Goal: Information Seeking & Learning: Learn about a topic

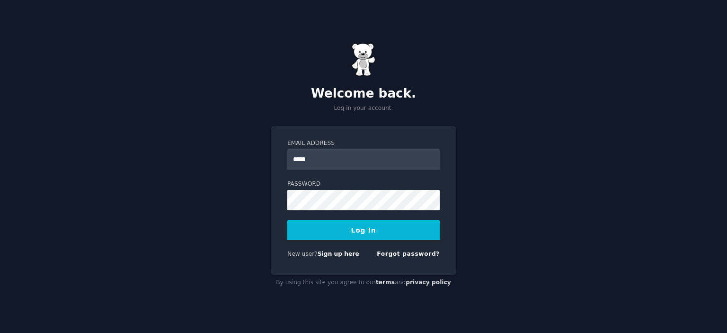
type input "**********"
click at [287, 220] on button "Log In" at bounding box center [363, 230] width 152 height 20
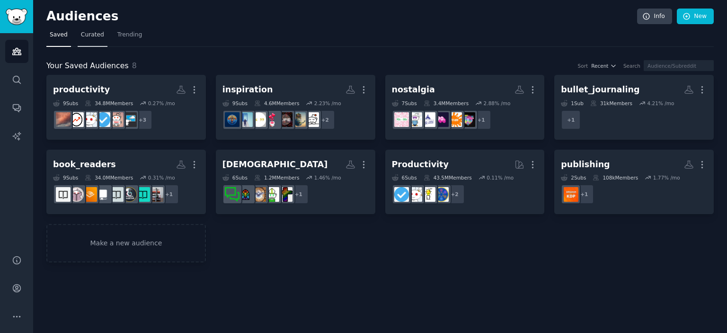
click at [81, 37] on span "Curated" at bounding box center [92, 35] width 23 height 9
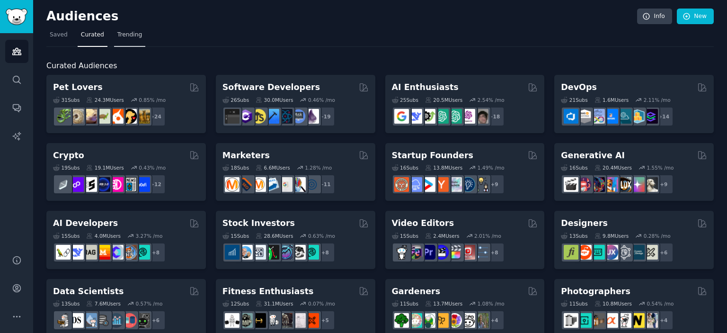
click at [123, 34] on span "Trending" at bounding box center [129, 35] width 25 height 9
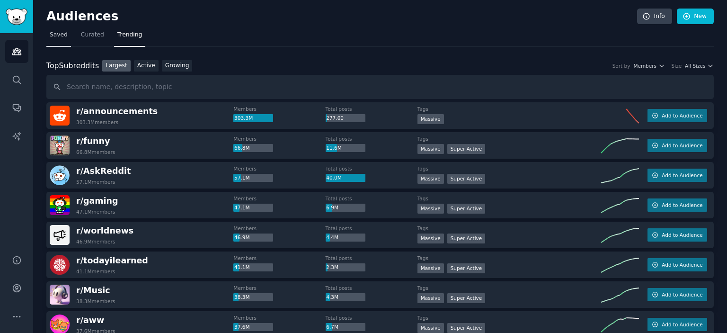
click at [53, 34] on span "Saved" at bounding box center [59, 35] width 18 height 9
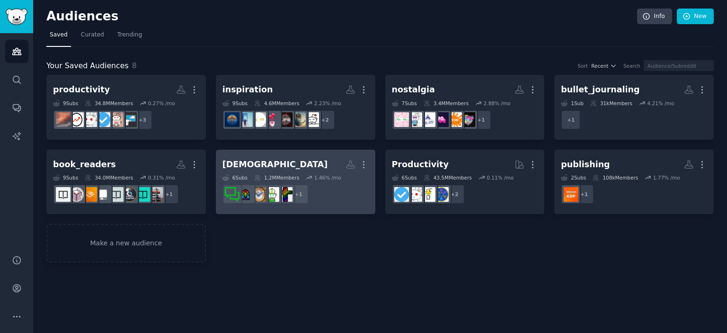
click at [267, 161] on h2 "Christianity More" at bounding box center [296, 164] width 146 height 17
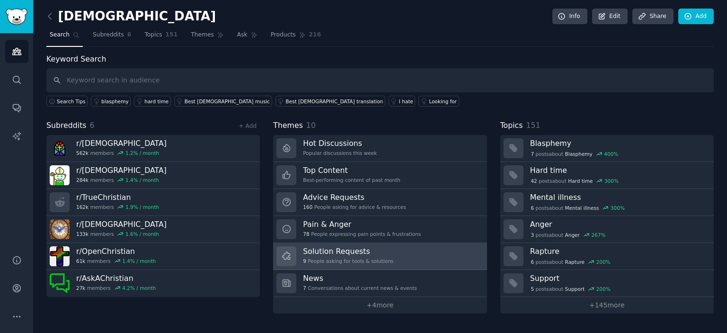
click at [331, 258] on div "9 People asking for tools & solutions" at bounding box center [348, 261] width 90 height 7
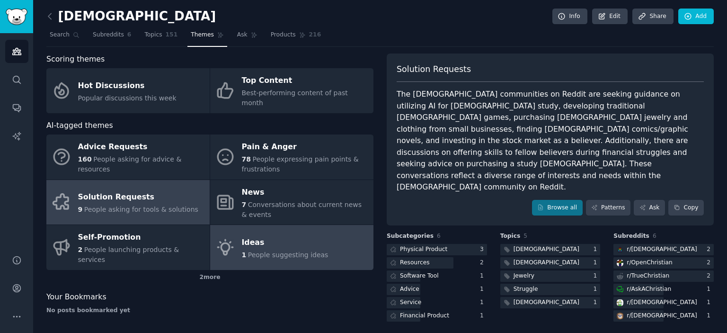
click at [263, 251] on span "People suggesting ideas" at bounding box center [288, 255] width 81 height 8
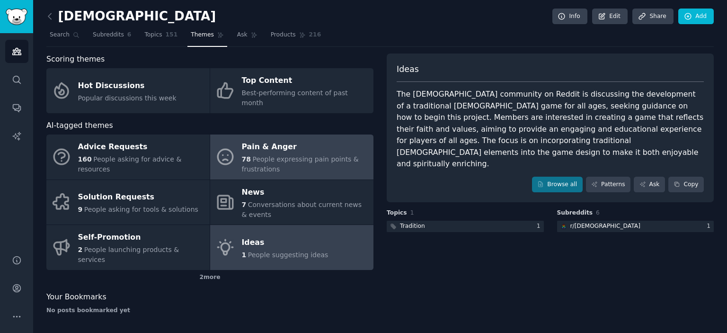
click at [270, 143] on div "Pain & Anger" at bounding box center [305, 147] width 127 height 15
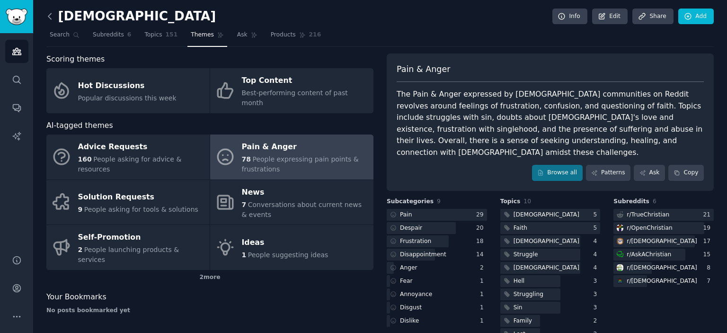
click at [51, 17] on icon at bounding box center [50, 16] width 10 height 10
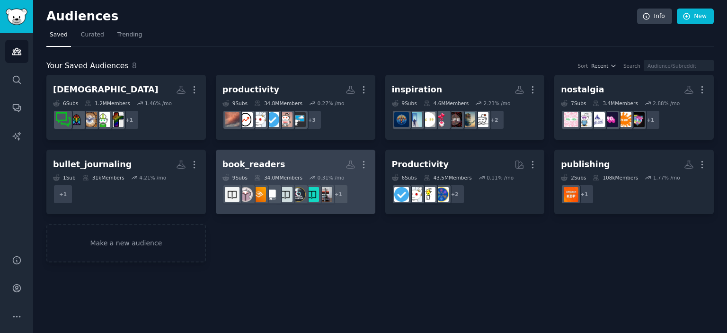
click at [305, 169] on h2 "book_readers More" at bounding box center [296, 164] width 146 height 17
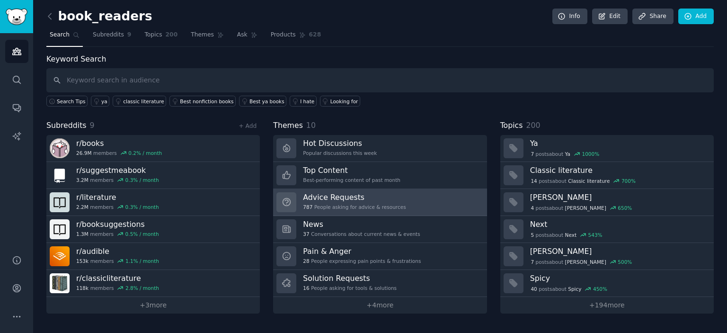
click at [333, 197] on h3 "Advice Requests" at bounding box center [354, 197] width 103 height 10
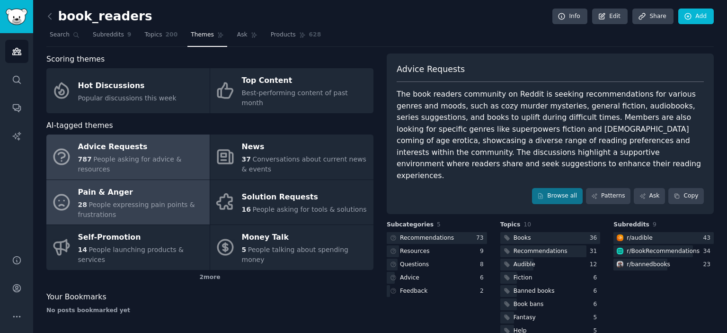
click at [161, 200] on div "28 People expressing pain points & frustrations" at bounding box center [141, 210] width 127 height 20
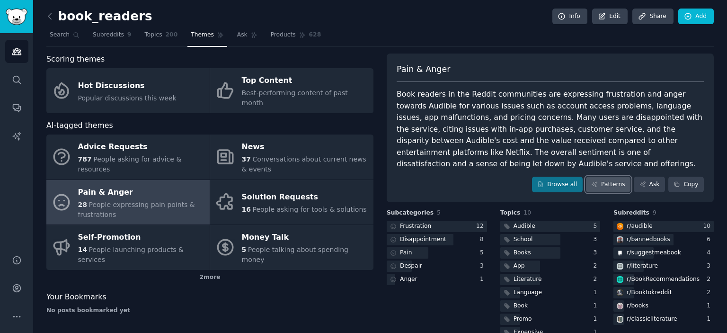
click at [615, 183] on link "Patterns" at bounding box center [608, 185] width 45 height 16
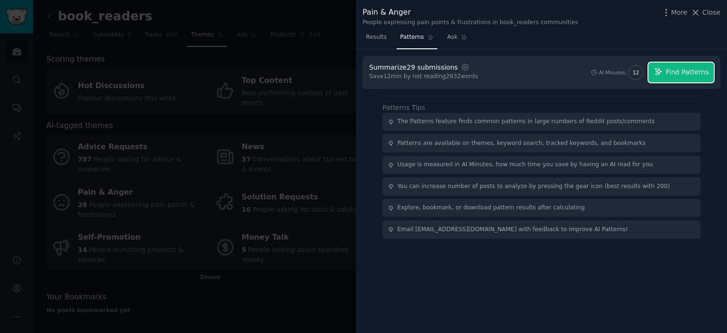
click at [687, 68] on span "Find Patterns" at bounding box center [687, 72] width 43 height 10
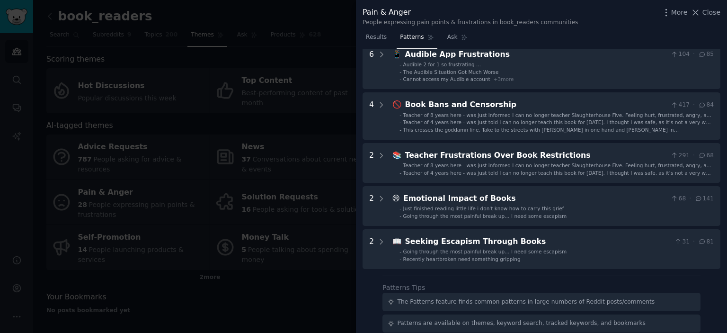
scroll to position [38, 0]
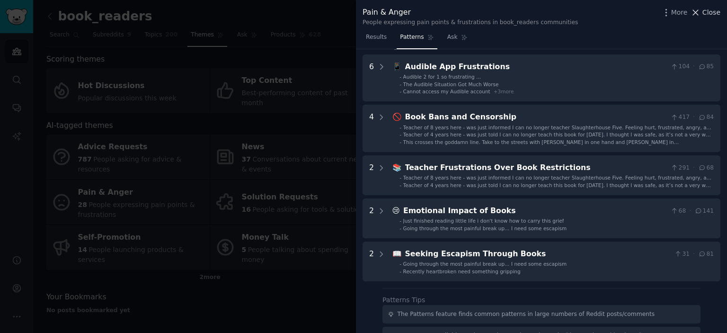
click at [712, 8] on span "Close" at bounding box center [712, 13] width 18 height 10
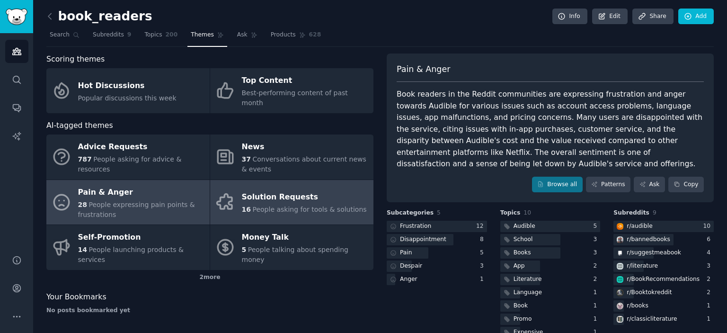
click at [261, 190] on div "Solution Requests" at bounding box center [304, 197] width 125 height 15
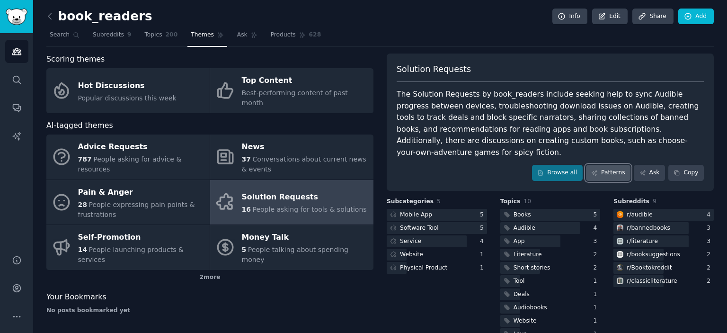
click at [598, 170] on icon at bounding box center [594, 173] width 7 height 7
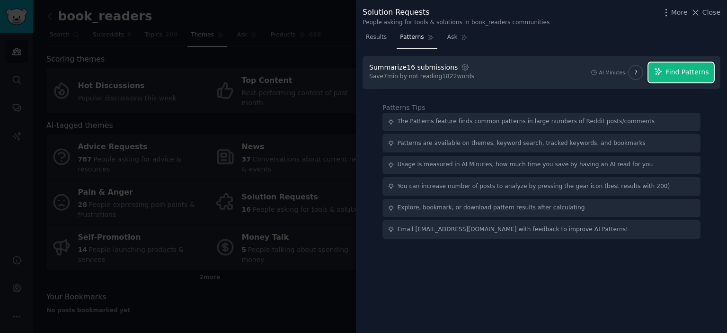
click at [662, 71] on icon "button" at bounding box center [658, 71] width 6 height 6
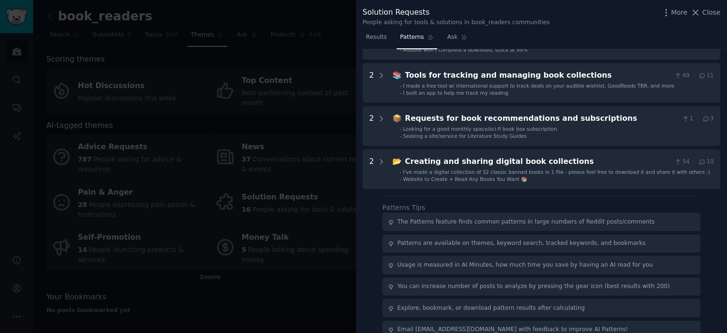
scroll to position [138, 0]
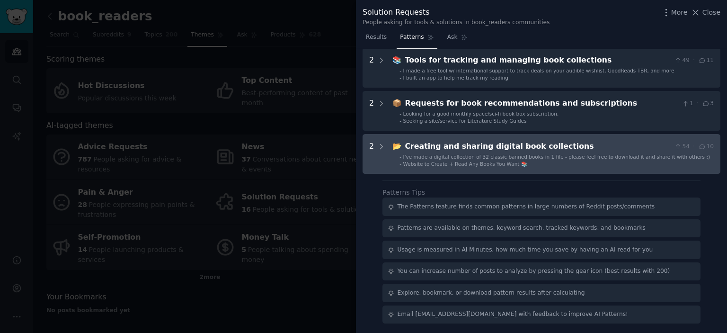
click at [548, 157] on span "I've made a digital collection of 32 classic banned books in 1 file - please fe…" at bounding box center [556, 157] width 307 height 6
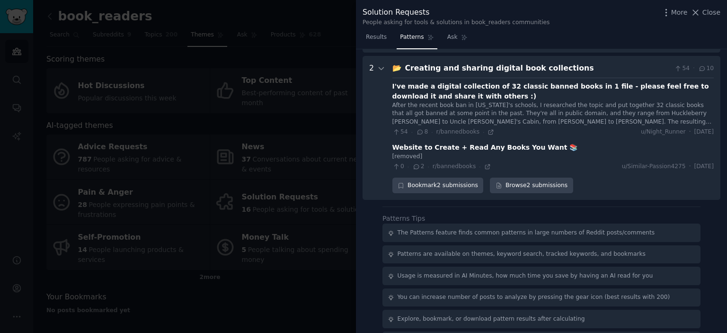
scroll to position [223, 0]
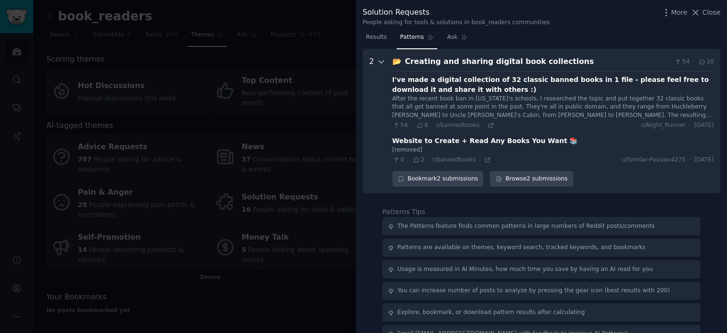
click at [379, 61] on icon at bounding box center [381, 62] width 5 height 2
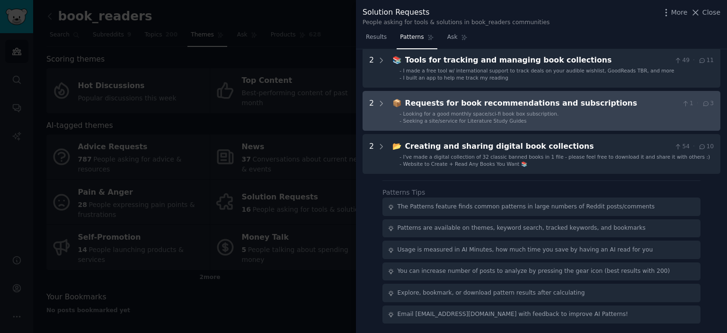
click at [412, 101] on div "Requests for book recommendations and subscriptions" at bounding box center [541, 104] width 273 height 12
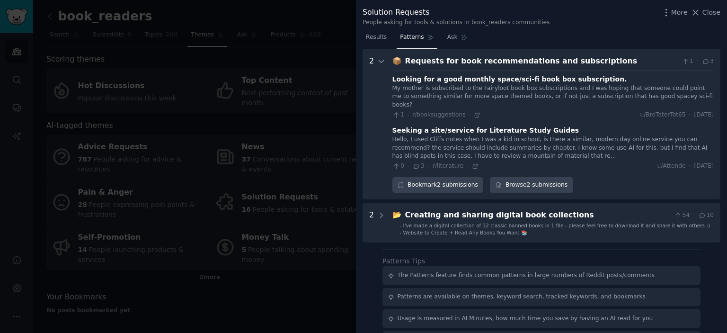
scroll to position [180, 0]
click at [452, 125] on div "Seeking a site/service for Literature Study Guides" at bounding box center [486, 130] width 187 height 10
click at [525, 177] on link "Browse 2 submissions" at bounding box center [531, 185] width 83 height 16
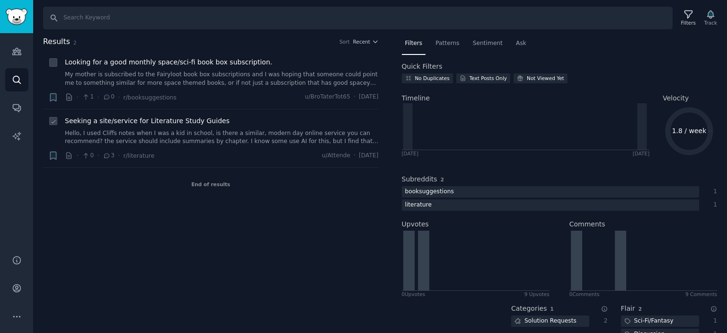
click at [195, 117] on span "Seeking a site/service for Literature Study Guides" at bounding box center [147, 121] width 165 height 10
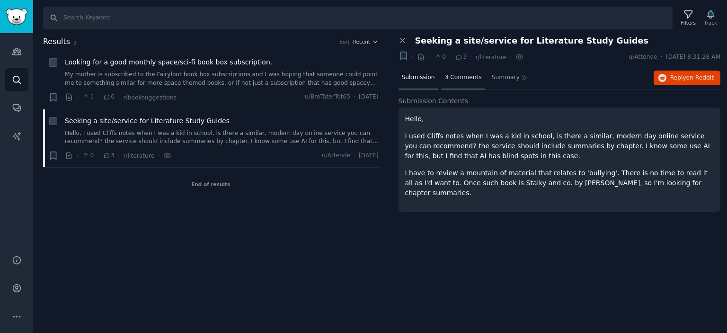
click at [456, 75] on span "3 Comments" at bounding box center [463, 77] width 37 height 9
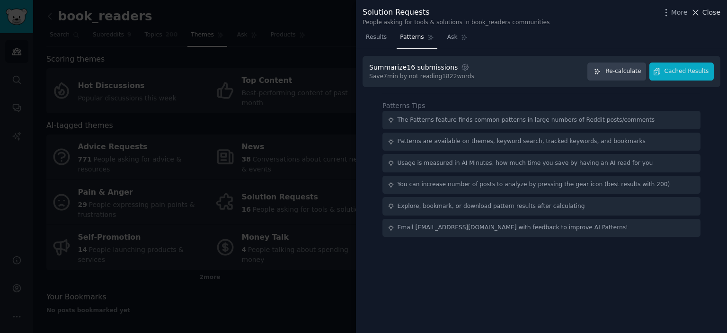
click at [719, 11] on span "Close" at bounding box center [712, 13] width 18 height 10
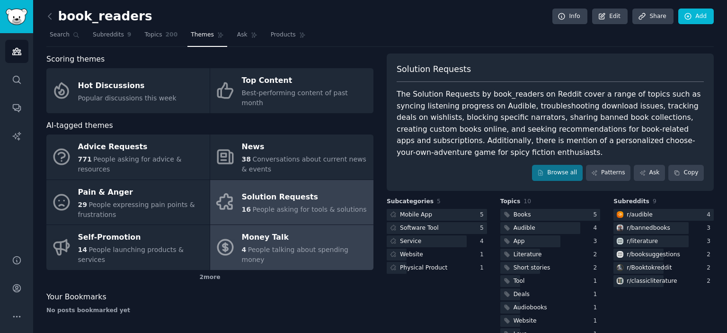
click at [278, 230] on div "Money Talk" at bounding box center [305, 237] width 127 height 15
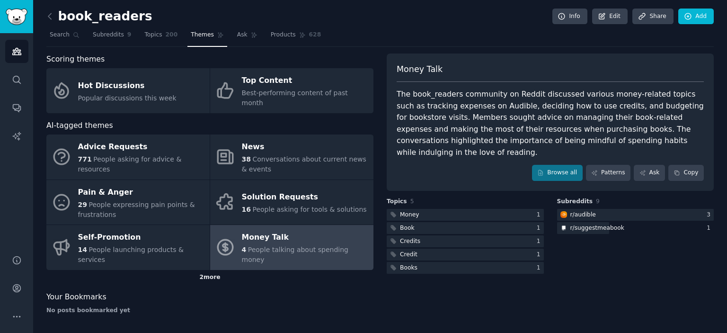
click at [205, 270] on div "2 more" at bounding box center [209, 277] width 327 height 15
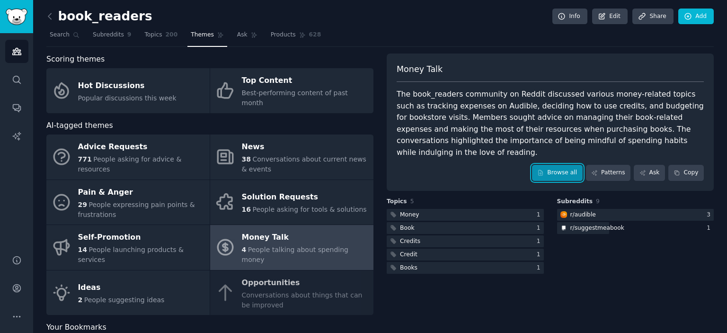
click at [566, 165] on link "Browse all" at bounding box center [557, 173] width 51 height 16
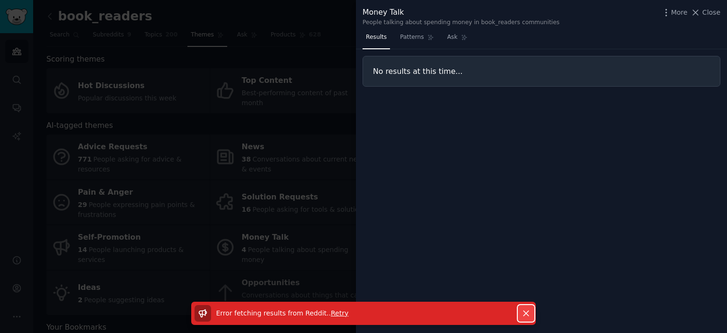
click at [529, 306] on button "Dismiss" at bounding box center [526, 313] width 17 height 17
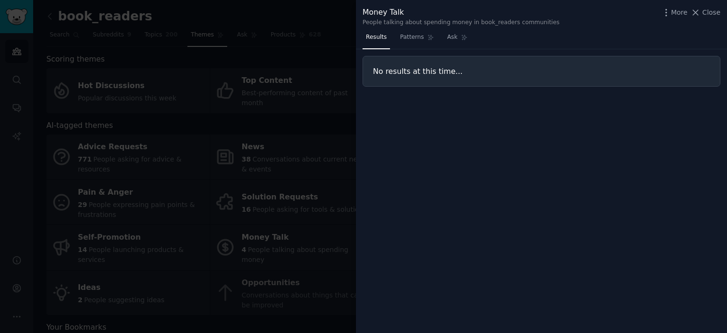
click at [467, 159] on div "Results Patterns Ask No results at this time..." at bounding box center [541, 181] width 371 height 303
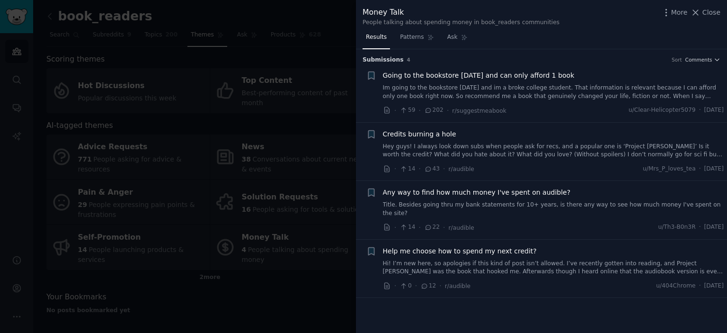
click at [487, 75] on span "Going to the bookstore tomorrow and can only afford 1 book" at bounding box center [479, 76] width 192 height 10
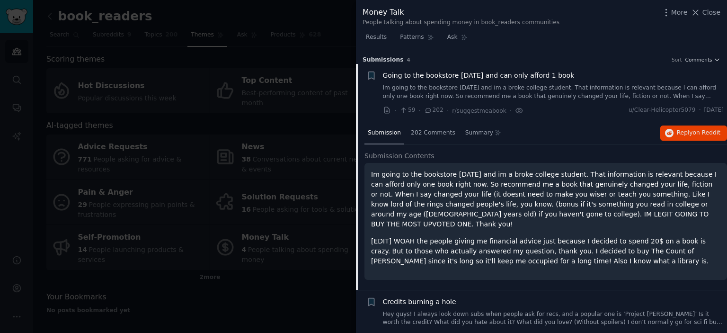
scroll to position [15, 0]
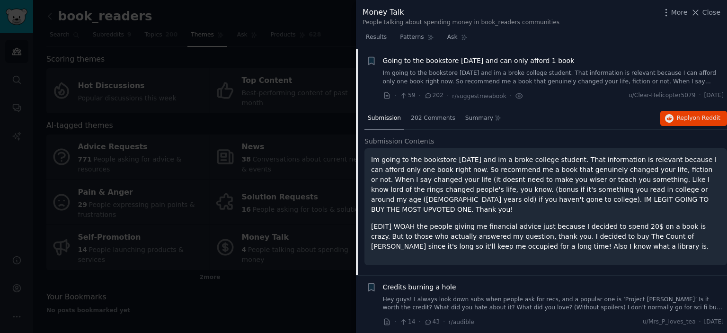
click at [693, 81] on link "Im going to the bookstore tomorrow and im a broke college student. That informa…" at bounding box center [553, 77] width 341 height 17
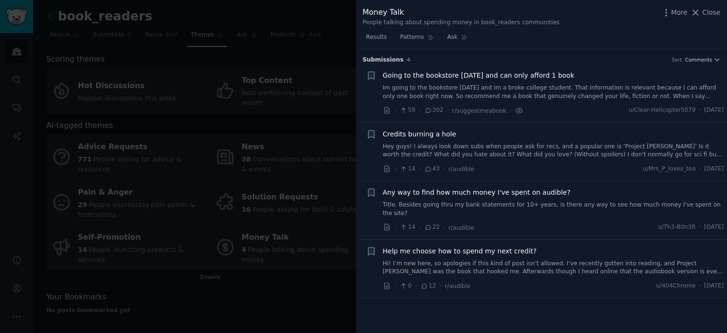
click at [475, 91] on link "Im going to the bookstore tomorrow and im a broke college student. That informa…" at bounding box center [553, 92] width 341 height 17
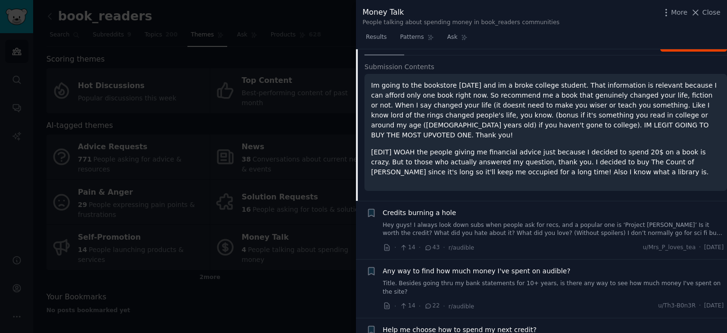
scroll to position [113, 0]
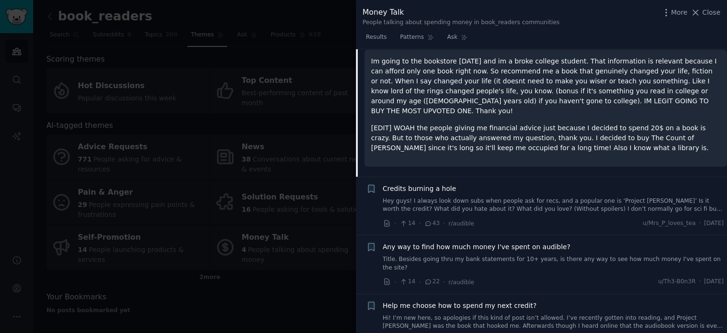
click at [492, 197] on link "Hey guys! I always look down subs when people ask for recs, and a popular one i…" at bounding box center [553, 205] width 341 height 17
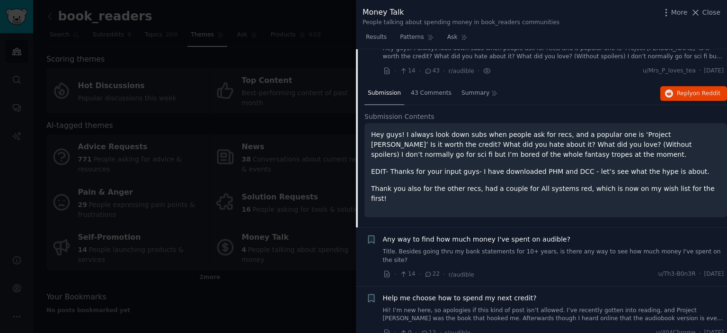
scroll to position [73, 0]
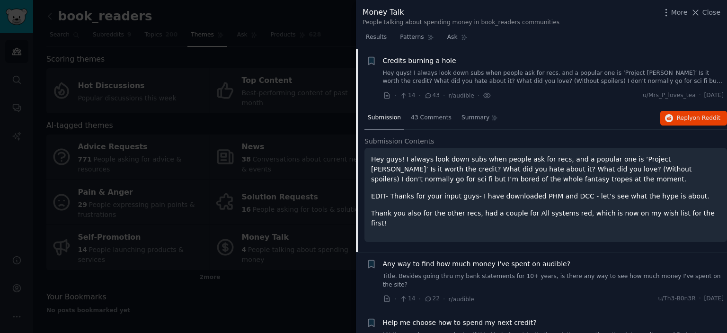
click at [497, 259] on span "Any way to find how much money I've spent on audible?" at bounding box center [477, 264] width 188 height 10
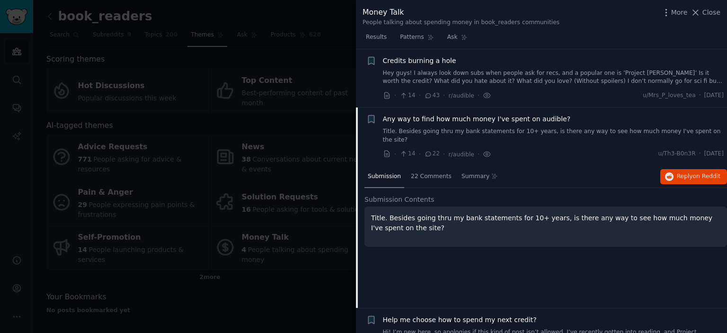
scroll to position [98, 0]
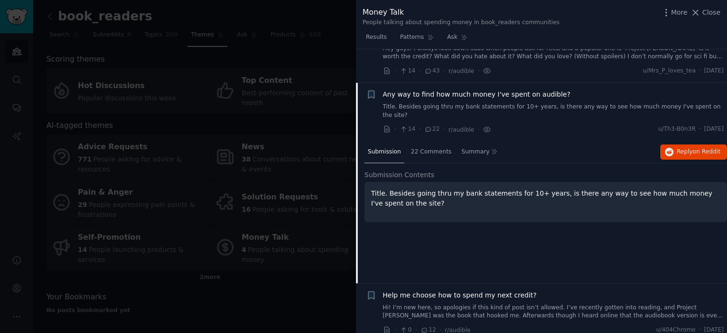
click at [473, 304] on link "Hi! I’m new here, so apologies if this kind of post isn’t allowed. I’ve recentl…" at bounding box center [553, 312] width 341 height 17
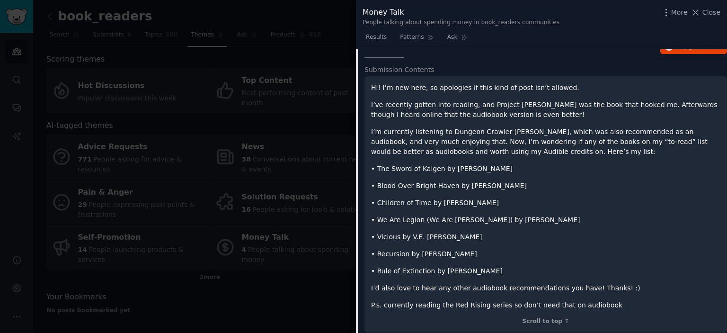
scroll to position [61, 0]
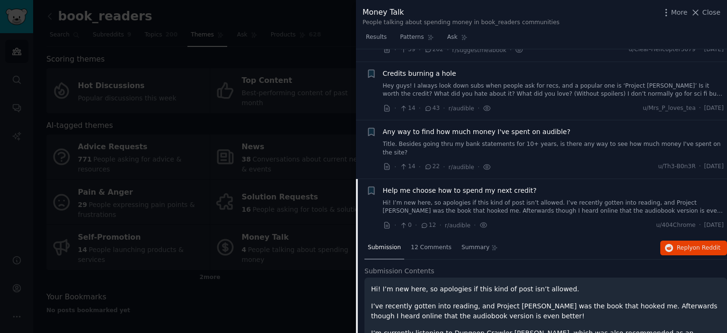
click at [302, 282] on div at bounding box center [363, 166] width 727 height 333
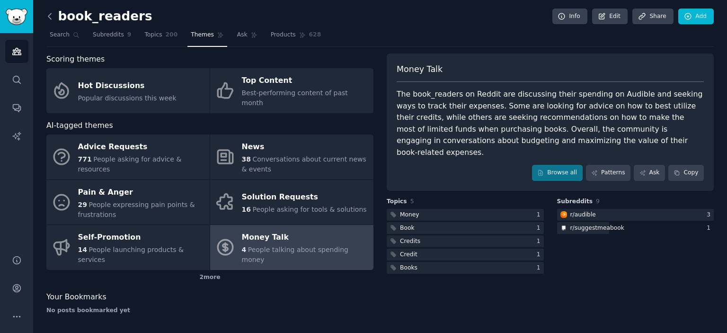
click at [47, 14] on icon at bounding box center [50, 16] width 10 height 10
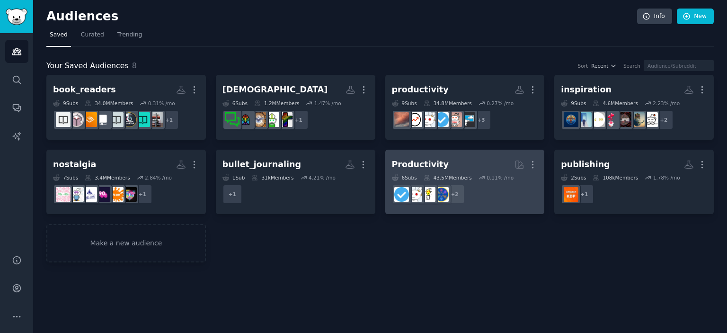
click at [466, 154] on link "Productivity More 6 Sub s 43.5M Members 0.11 % /mo r/LifeProTips + 2" at bounding box center [465, 182] width 160 height 65
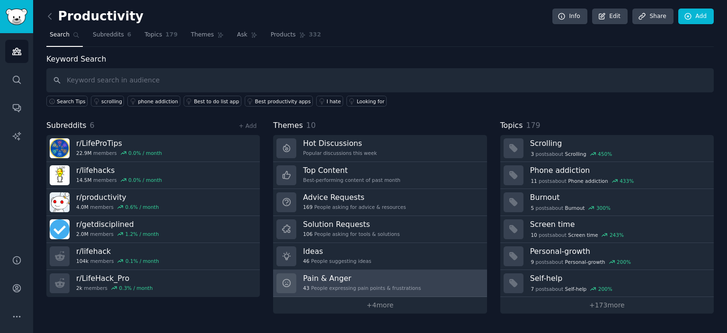
click at [340, 286] on div "43 People expressing pain points & frustrations" at bounding box center [362, 288] width 118 height 7
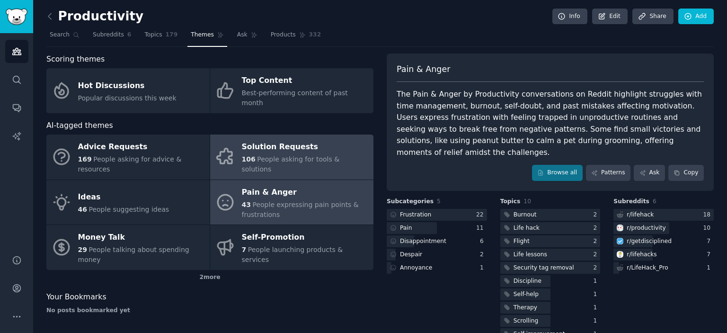
click at [241, 143] on link "Solution Requests 106 People asking for tools & solutions" at bounding box center [291, 156] width 163 height 45
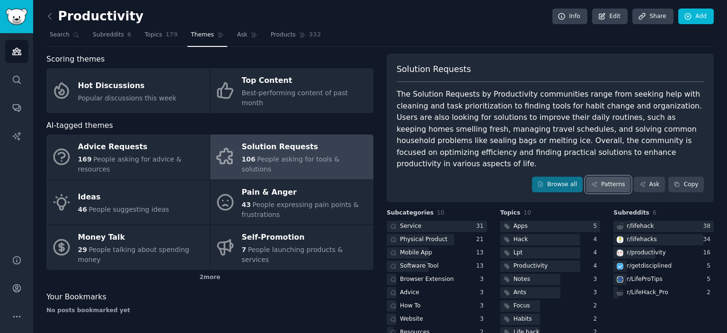
click at [604, 177] on link "Patterns" at bounding box center [608, 185] width 45 height 16
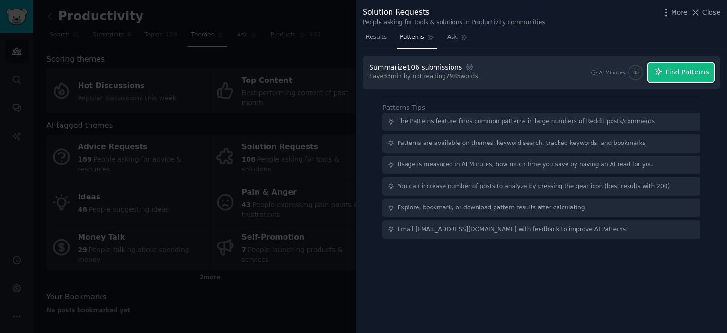
click at [671, 66] on button "Find Patterns" at bounding box center [681, 73] width 65 height 20
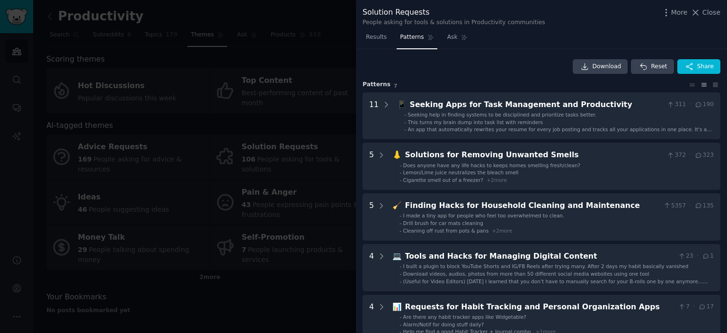
click at [724, 139] on div "Download Reset Share Pattern s 7 11 📱 Seeking Apps for Task Management and Prod…" at bounding box center [541, 191] width 371 height 284
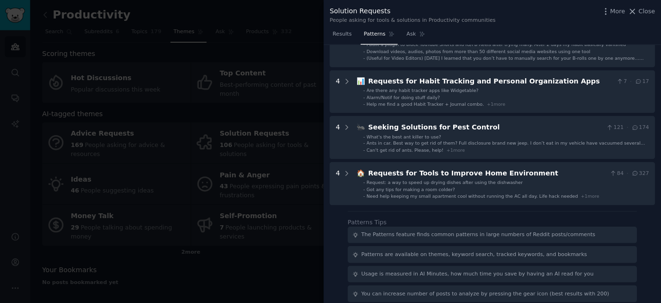
scroll to position [218, 0]
click at [299, 51] on div at bounding box center [363, 166] width 727 height 333
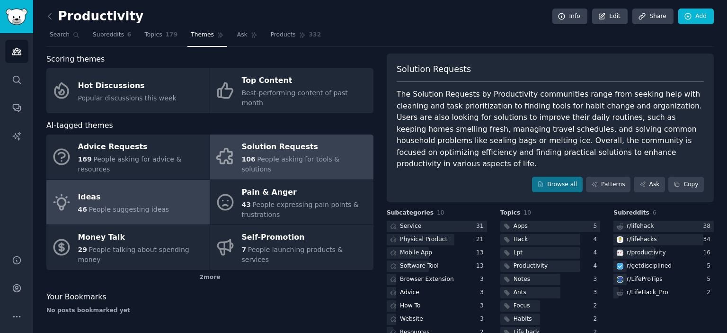
click at [120, 190] on div "Ideas" at bounding box center [123, 197] width 91 height 15
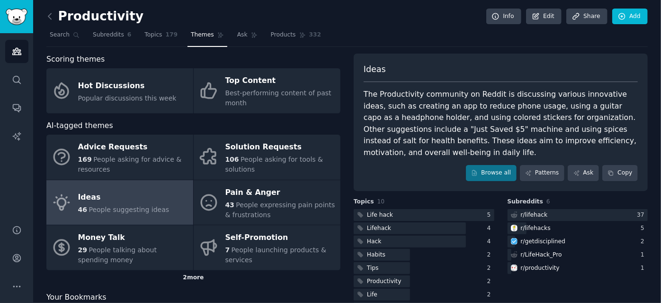
click at [195, 275] on div "2 more" at bounding box center [193, 277] width 294 height 15
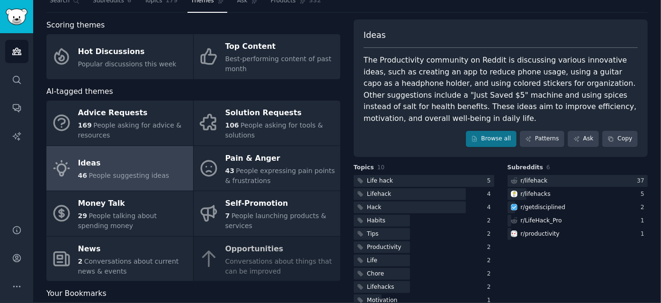
scroll to position [37, 0]
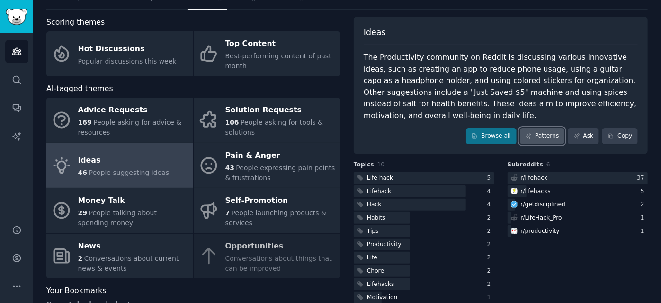
click at [530, 133] on icon at bounding box center [528, 136] width 7 height 7
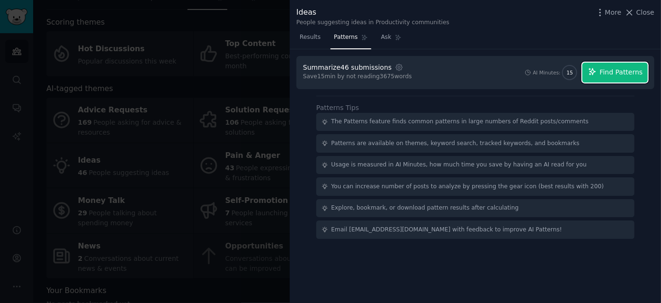
click at [615, 71] on span "Find Patterns" at bounding box center [621, 72] width 43 height 10
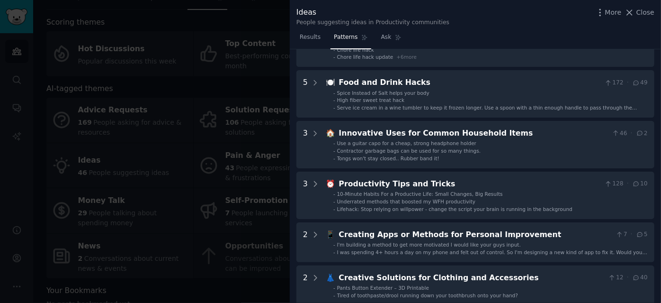
scroll to position [74, 0]
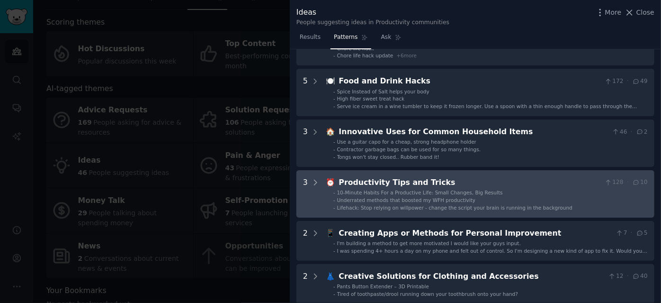
click at [454, 189] on span "10-Minute Habits For a Productive Life: Small Changes, Big Results" at bounding box center [420, 192] width 166 height 6
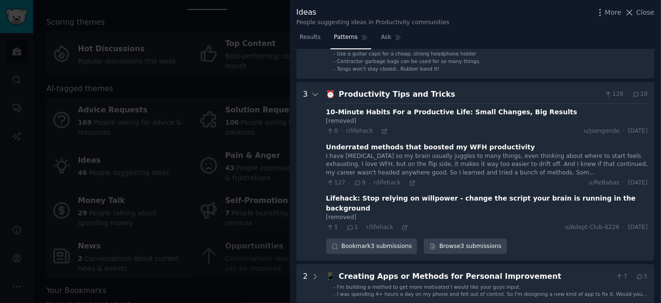
scroll to position [194, 0]
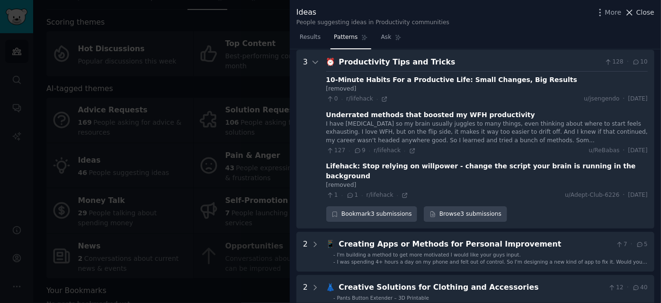
click at [641, 12] on span "Close" at bounding box center [645, 13] width 18 height 10
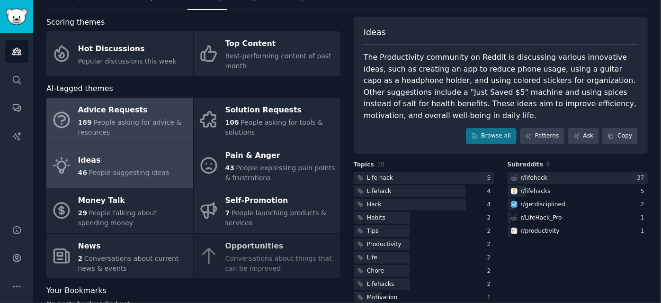
click at [116, 107] on div "Advice Requests" at bounding box center [133, 110] width 110 height 15
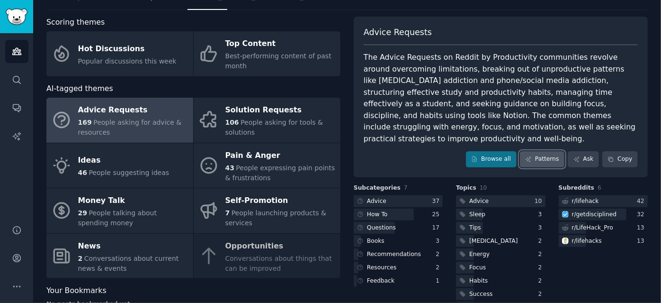
click at [540, 151] on link "Patterns" at bounding box center [542, 159] width 45 height 16
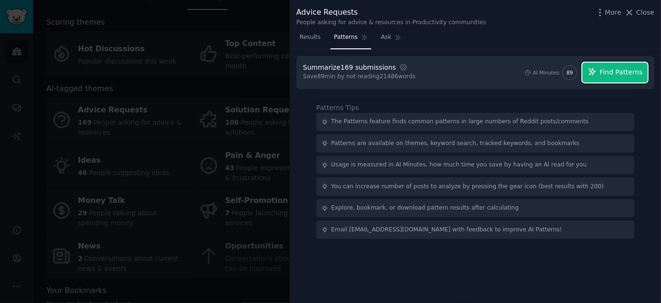
click at [611, 73] on span "Find Patterns" at bounding box center [621, 72] width 43 height 10
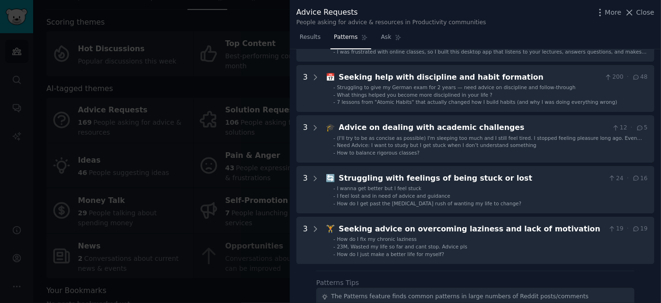
scroll to position [233, 0]
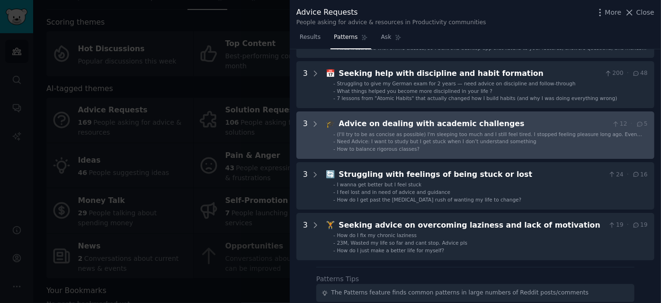
click at [499, 146] on li "- How to balance rigorous classes?" at bounding box center [490, 148] width 314 height 7
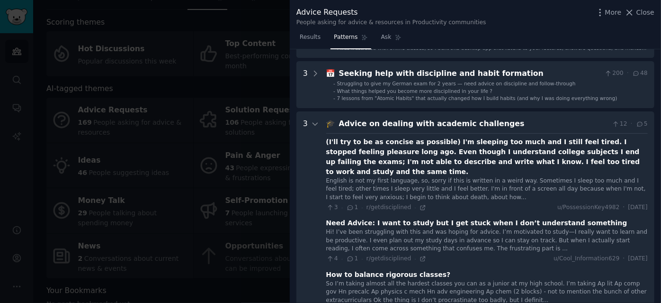
scroll to position [295, 0]
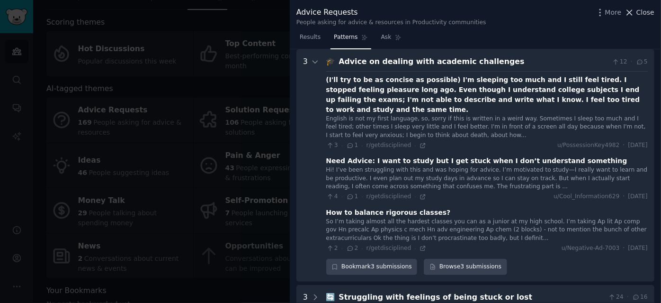
click at [643, 12] on span "Close" at bounding box center [645, 13] width 18 height 10
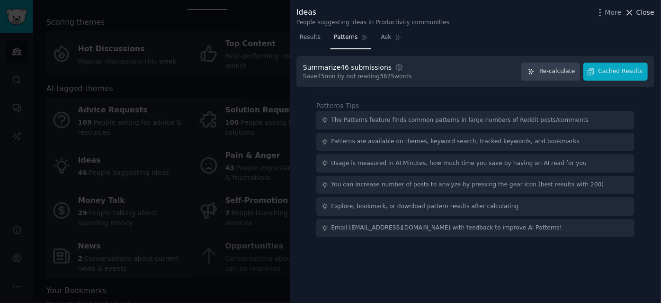
click at [649, 12] on span "Close" at bounding box center [645, 13] width 18 height 10
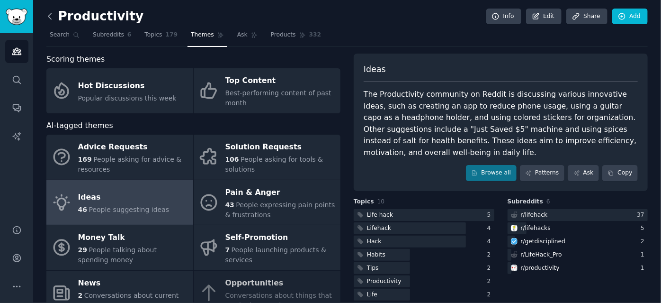
click at [53, 16] on icon at bounding box center [50, 16] width 10 height 10
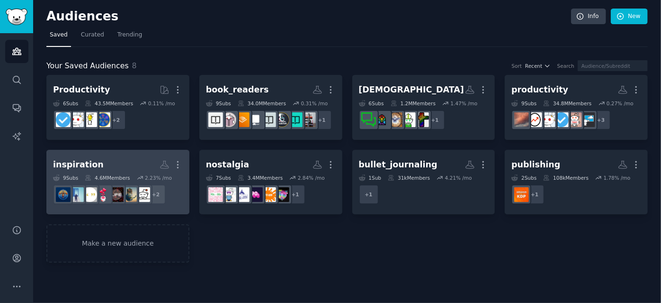
click at [130, 161] on h2 "inspiration More" at bounding box center [118, 164] width 130 height 17
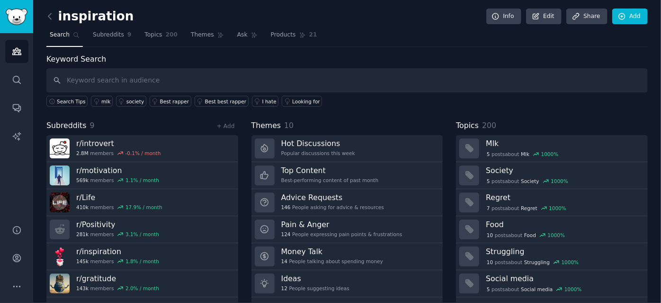
scroll to position [21, 0]
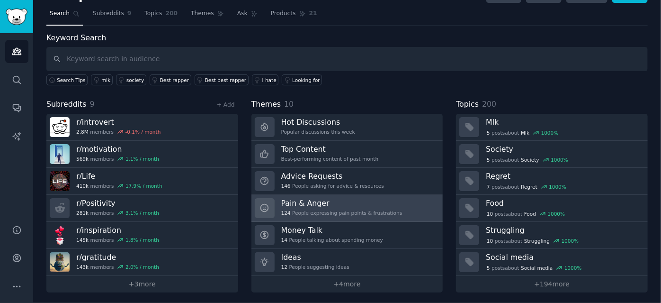
click at [311, 200] on h3 "Pain & Anger" at bounding box center [341, 203] width 121 height 10
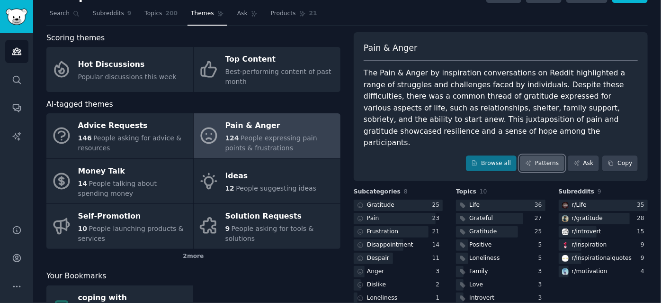
click at [543, 155] on link "Patterns" at bounding box center [542, 163] width 45 height 16
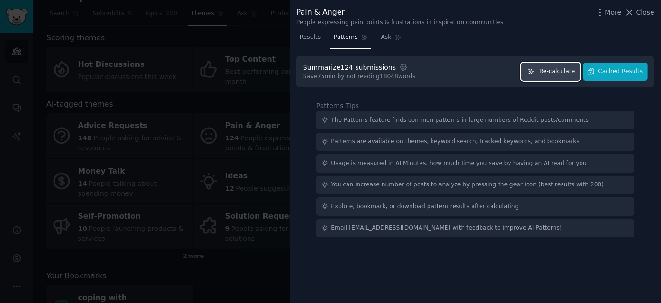
click at [553, 68] on span "Re-calculate" at bounding box center [557, 71] width 36 height 9
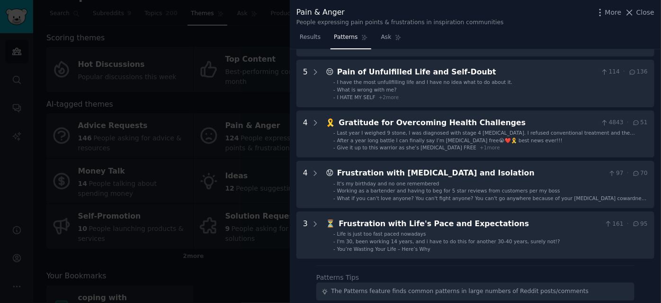
scroll to position [191, 0]
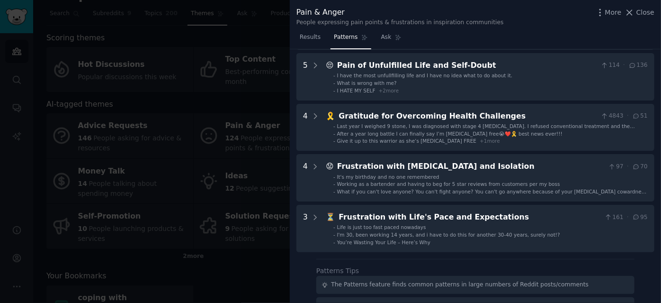
click at [226, 52] on div at bounding box center [330, 151] width 661 height 303
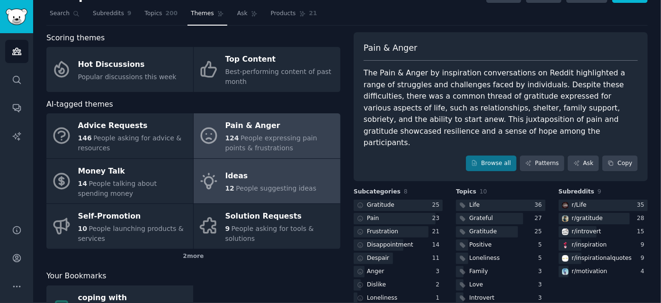
click at [267, 184] on span "People suggesting ideas" at bounding box center [276, 188] width 81 height 8
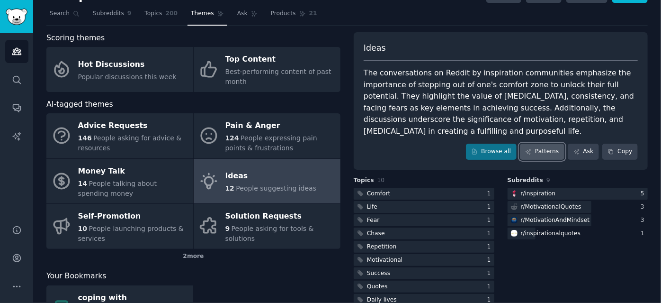
click at [532, 150] on icon at bounding box center [528, 151] width 7 height 7
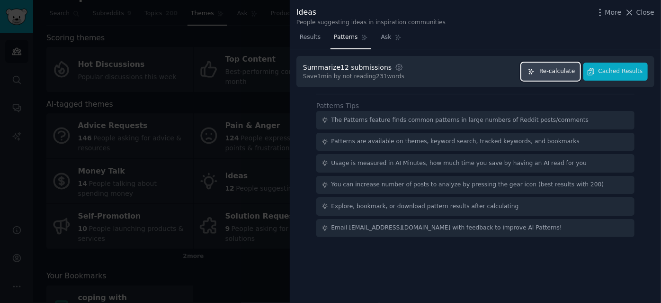
click at [558, 68] on span "Re-calculate" at bounding box center [557, 71] width 36 height 9
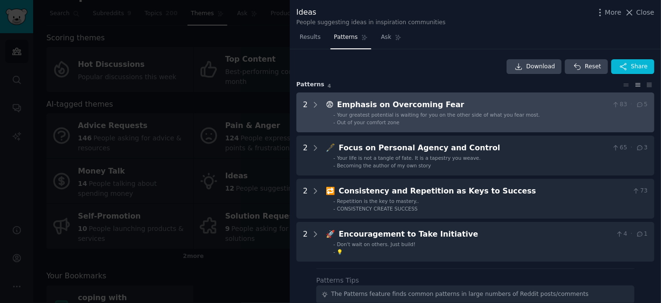
click at [442, 103] on div "Emphasis on Overcoming Fear" at bounding box center [472, 105] width 271 height 12
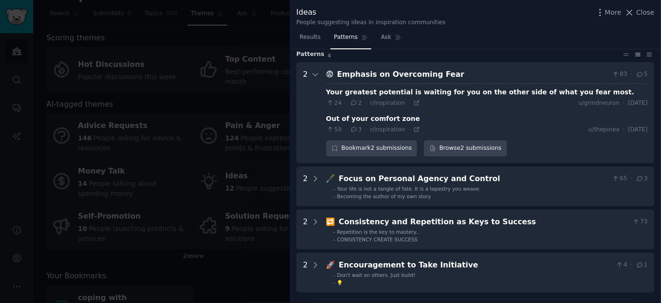
scroll to position [43, 0]
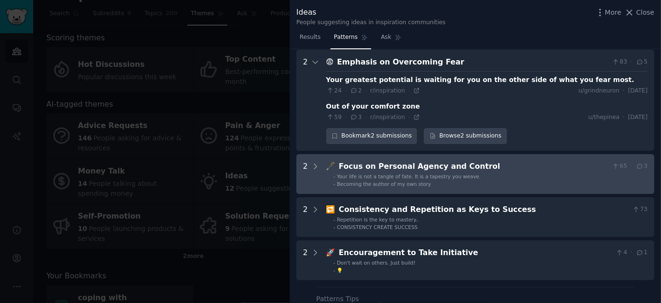
click at [447, 176] on span "Your life is not a tangle of fate. It is a tapestry you weave." at bounding box center [409, 176] width 144 height 6
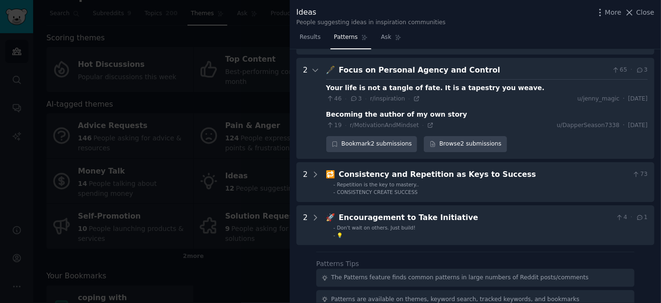
scroll to position [147, 0]
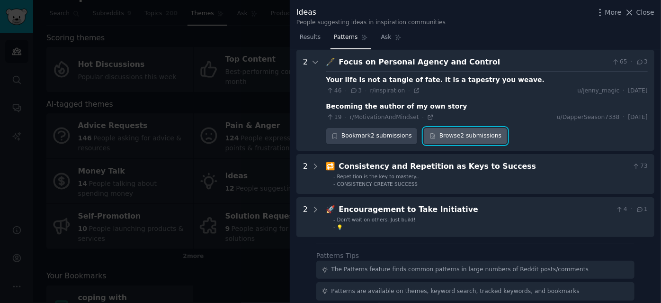
click at [443, 130] on link "Browse 2 submissions" at bounding box center [465, 136] width 83 height 16
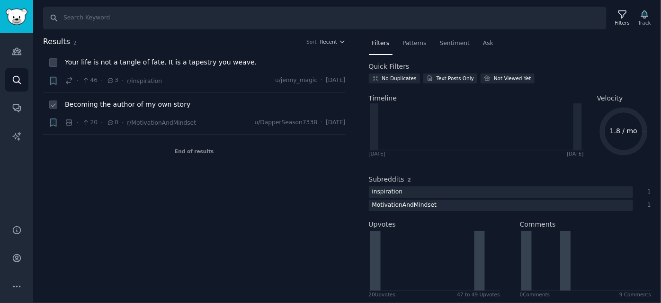
click at [148, 102] on span "Becoming the author of my own story" at bounding box center [127, 104] width 125 height 10
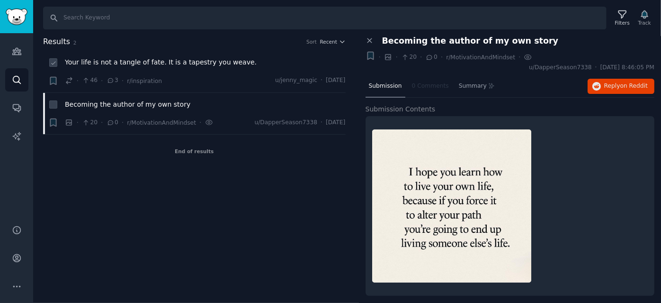
click at [157, 61] on span "Your life is not a tangle of fate. It is a tapestry you weave." at bounding box center [161, 62] width 192 height 10
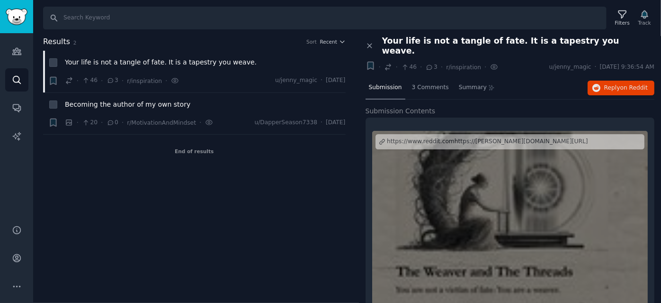
drag, startPoint x: 658, startPoint y: 105, endPoint x: 661, endPoint y: 160, distance: 55.0
click at [661, 160] on div "Close panel Your life is not a tangle of fate. It is a tapestry you weave. + · …" at bounding box center [510, 169] width 303 height 267
click at [309, 204] on div "Results 2 Sort Recent + Your life is not a tangle of fate. It is a tapestry you…" at bounding box center [201, 169] width 316 height 267
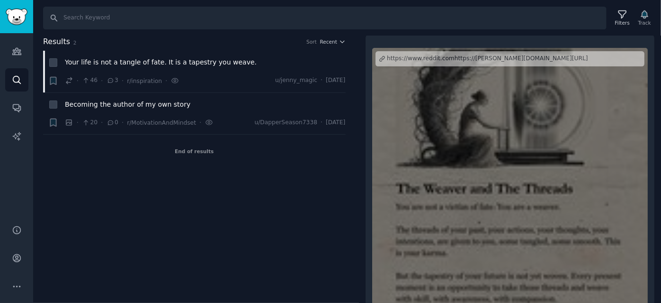
scroll to position [107, 0]
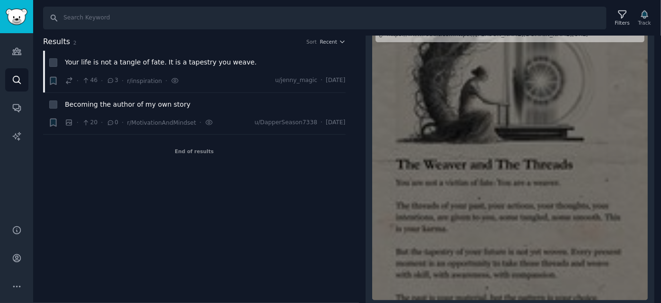
click at [509, 178] on div at bounding box center [510, 162] width 276 height 276
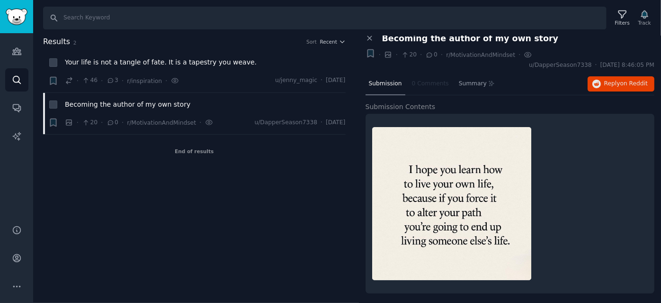
scroll to position [1, 0]
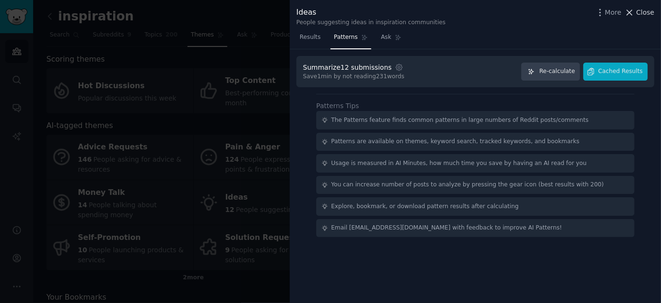
click at [647, 11] on span "Close" at bounding box center [645, 13] width 18 height 10
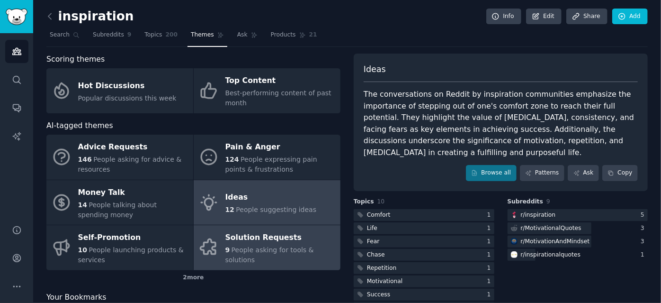
click at [269, 252] on span "People asking for tools & solutions" at bounding box center [269, 255] width 89 height 18
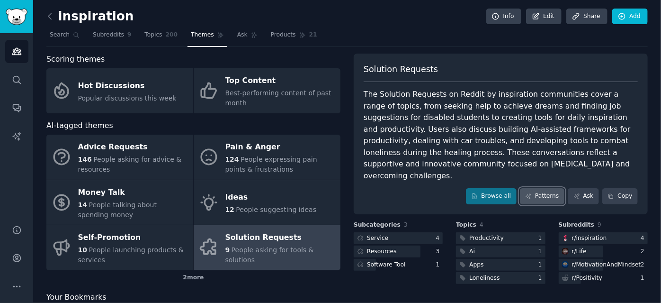
click at [535, 188] on link "Patterns" at bounding box center [542, 196] width 45 height 16
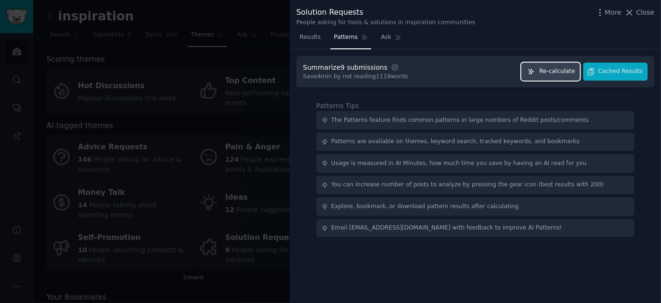
click at [565, 77] on button "Re-calculate" at bounding box center [550, 72] width 59 height 18
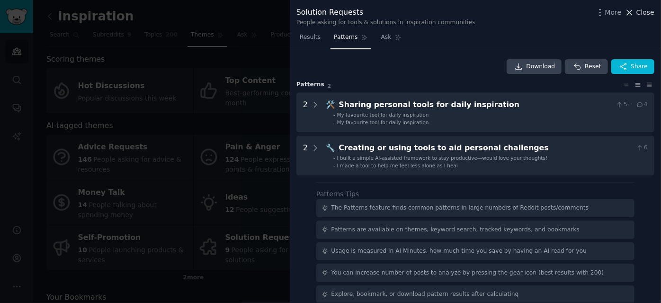
click at [645, 13] on span "Close" at bounding box center [645, 13] width 18 height 10
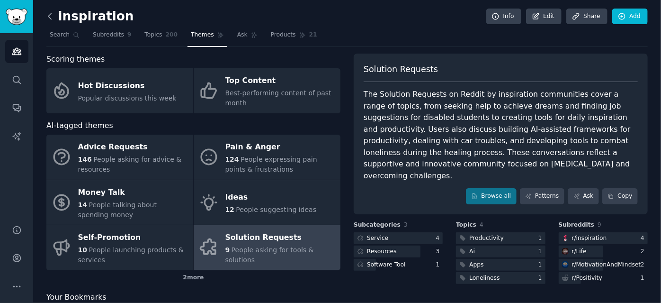
click at [51, 16] on icon at bounding box center [50, 16] width 10 height 10
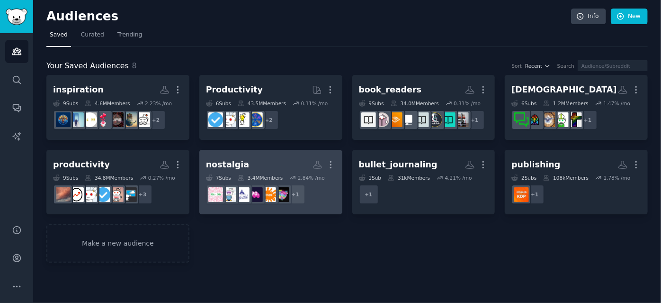
click at [280, 163] on h2 "nostalgia More" at bounding box center [271, 164] width 130 height 17
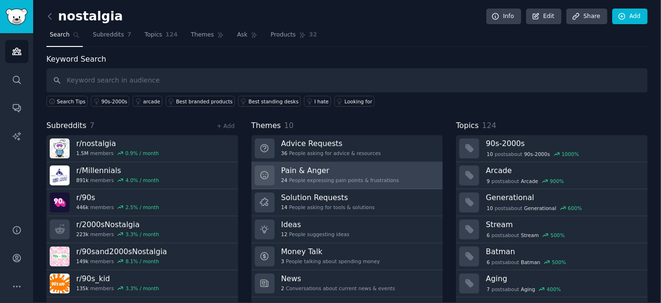
click at [338, 169] on h3 "Pain & Anger" at bounding box center [340, 170] width 118 height 10
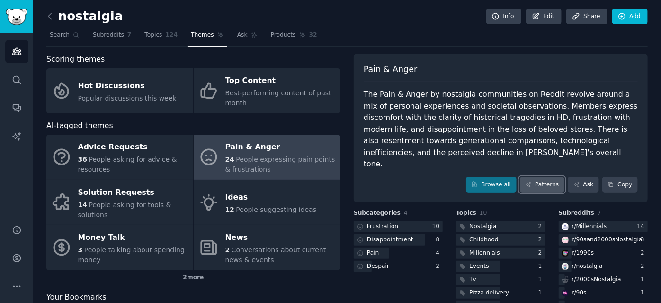
click at [532, 181] on icon at bounding box center [528, 184] width 7 height 7
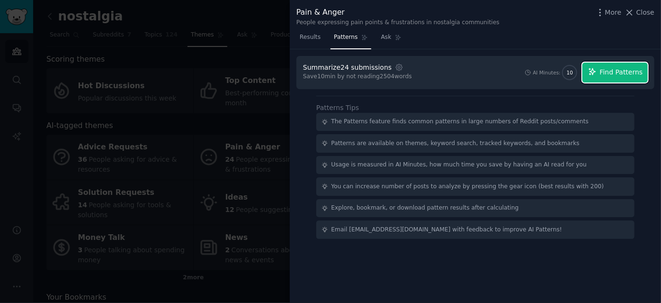
click at [616, 75] on span "Find Patterns" at bounding box center [621, 72] width 43 height 10
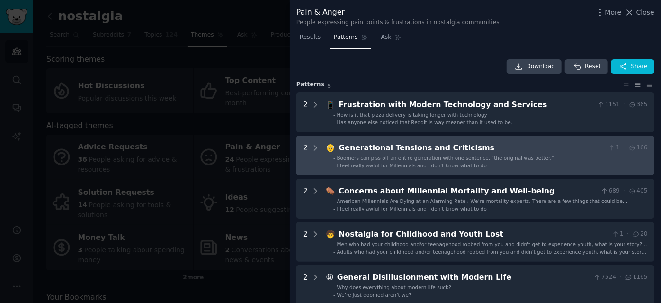
click at [362, 161] on ul "- Boomers can piss off an entire generation with one sentence, "the original wa…" at bounding box center [487, 161] width 321 height 14
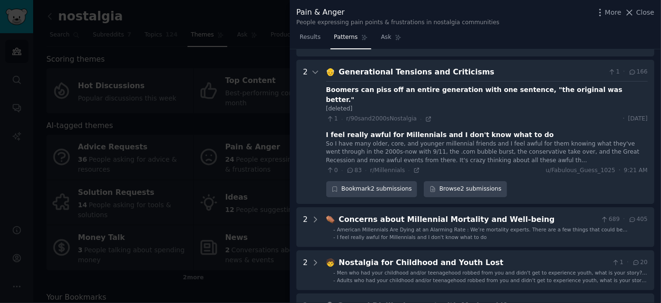
scroll to position [86, 0]
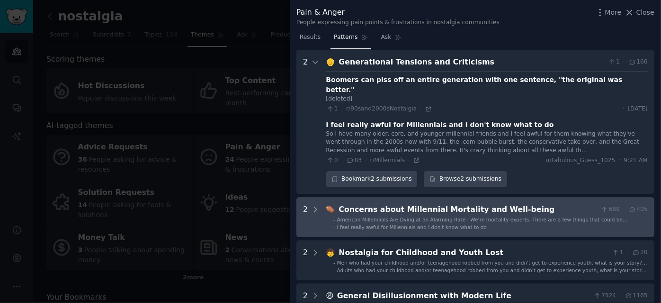
click at [409, 216] on span "American Millennials Are Dying at an Alarming Rate : We’re mortality experts. T…" at bounding box center [482, 222] width 291 height 12
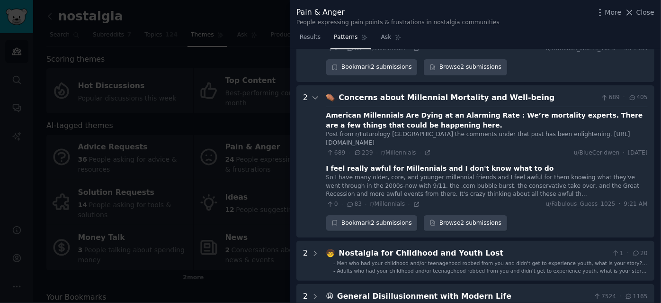
scroll to position [223, 0]
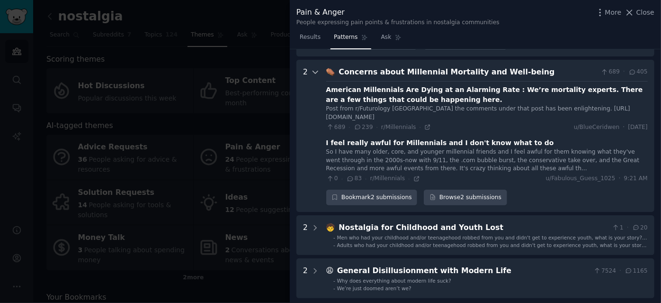
click at [315, 68] on icon at bounding box center [315, 72] width 9 height 9
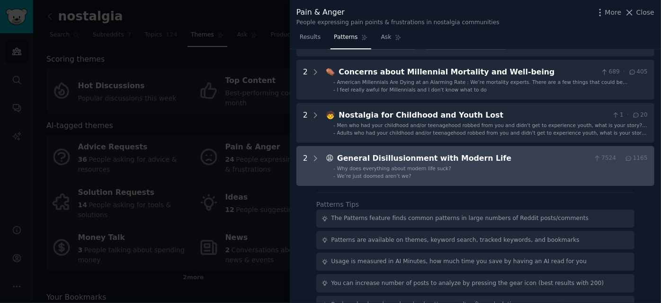
click at [345, 165] on span "Why does everything about modern life suck?" at bounding box center [394, 168] width 114 height 6
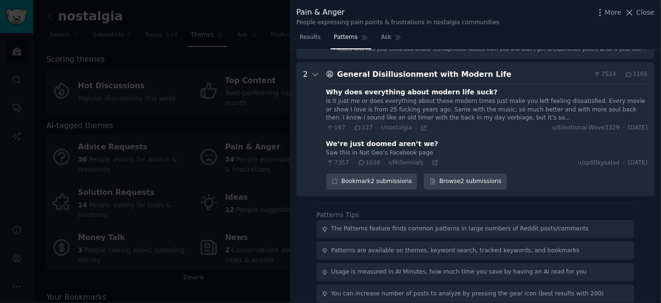
scroll to position [309, 0]
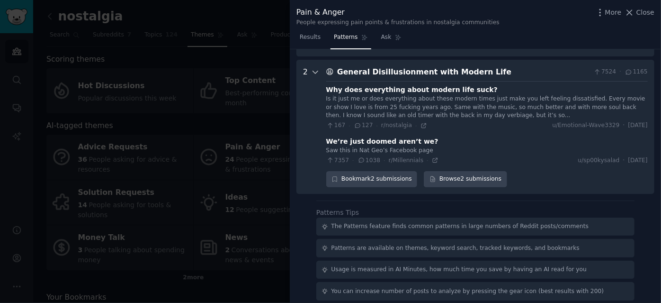
click at [314, 71] on icon at bounding box center [315, 72] width 5 height 2
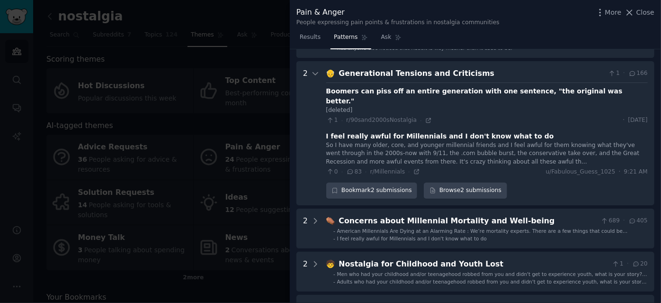
scroll to position [0, 0]
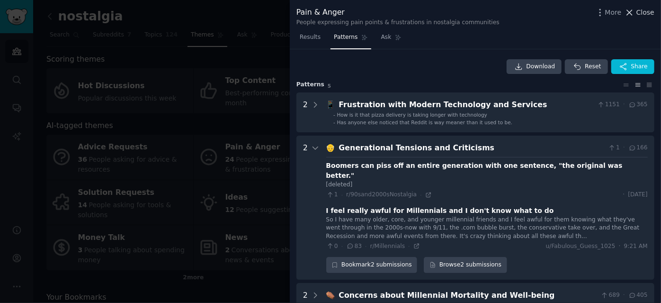
click at [643, 12] on span "Close" at bounding box center [645, 13] width 18 height 10
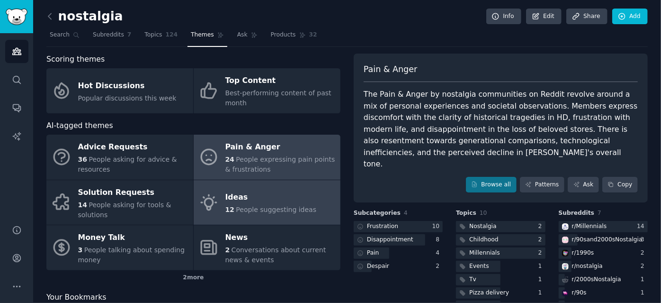
click at [275, 209] on span "People suggesting ideas" at bounding box center [276, 210] width 81 height 8
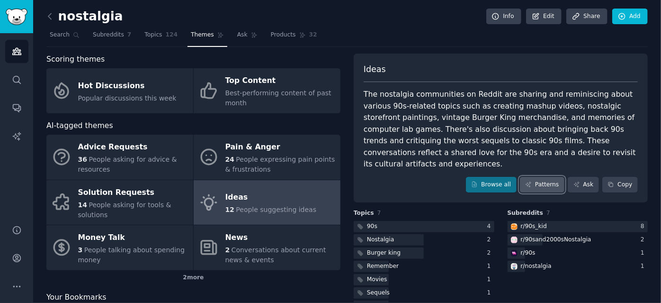
click at [540, 177] on link "Patterns" at bounding box center [542, 185] width 45 height 16
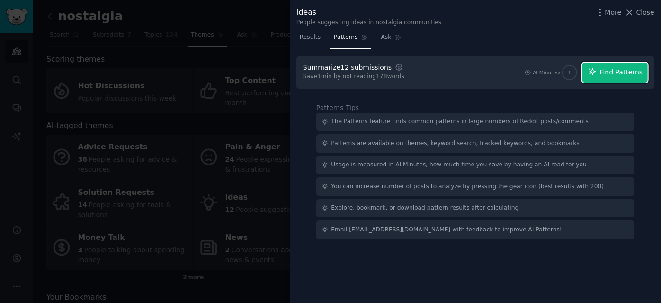
click at [618, 69] on span "Find Patterns" at bounding box center [621, 72] width 43 height 10
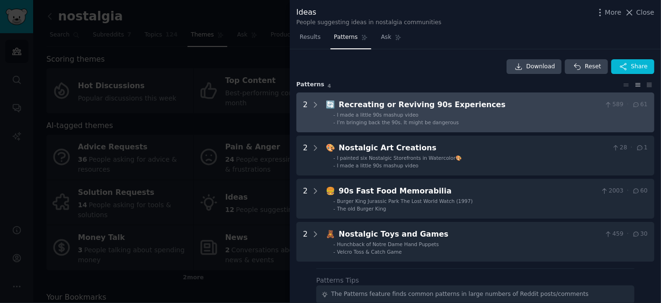
click at [380, 105] on div "Recreating or Reviving 90s Experiences" at bounding box center [470, 105] width 262 height 12
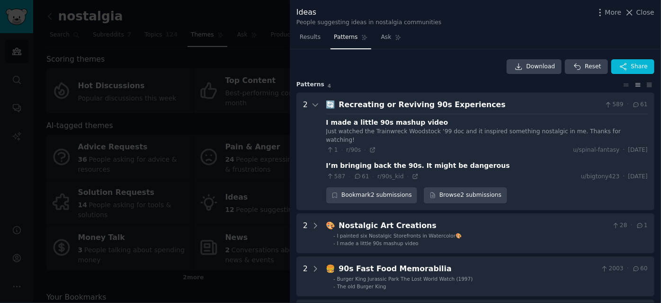
scroll to position [43, 0]
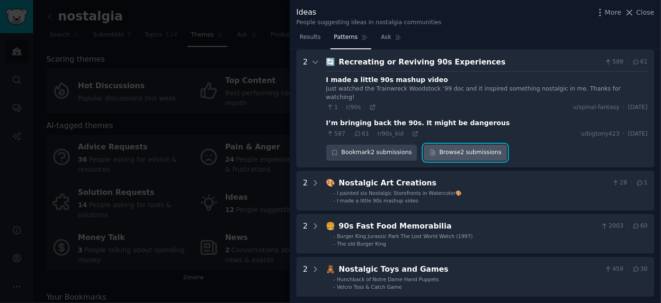
click at [455, 144] on link "Browse 2 submissions" at bounding box center [465, 152] width 83 height 16
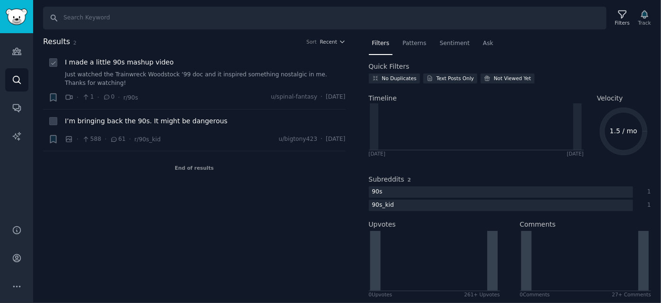
click at [142, 62] on span "I made a little 90s mashup video" at bounding box center [119, 62] width 109 height 10
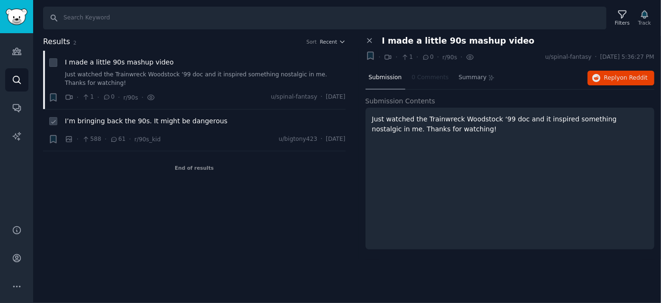
click at [183, 120] on span "I’m bringing back the 90s. It might be dangerous" at bounding box center [146, 121] width 162 height 10
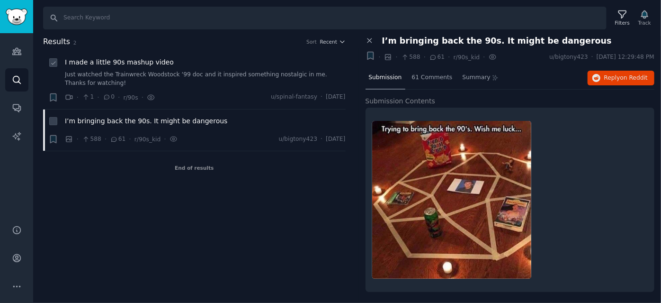
click at [132, 68] on div "I made a little 90s mashup video Just watched the Trainwreck Woodstock ‘99 doc …" at bounding box center [205, 72] width 281 height 30
click at [132, 62] on span "I made a little 90s mashup video" at bounding box center [119, 62] width 109 height 10
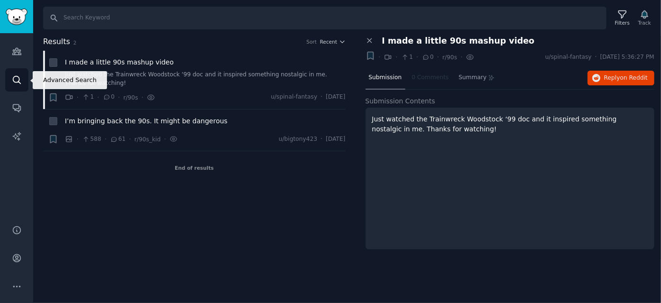
click at [16, 75] on icon "Sidebar" at bounding box center [17, 80] width 10 height 10
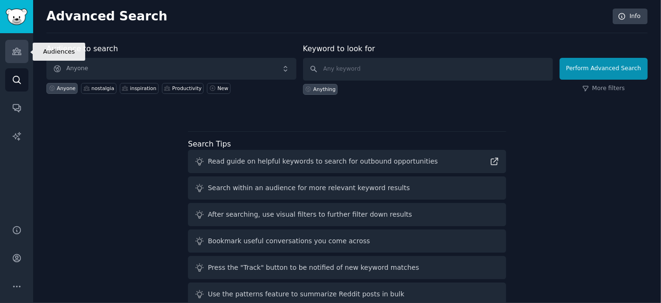
click at [14, 48] on icon "Sidebar" at bounding box center [17, 51] width 10 height 10
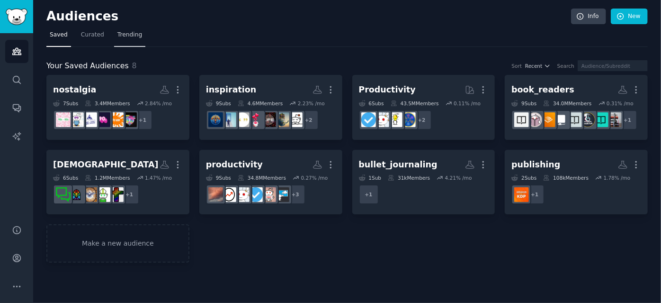
click at [129, 40] on link "Trending" at bounding box center [129, 36] width 31 height 19
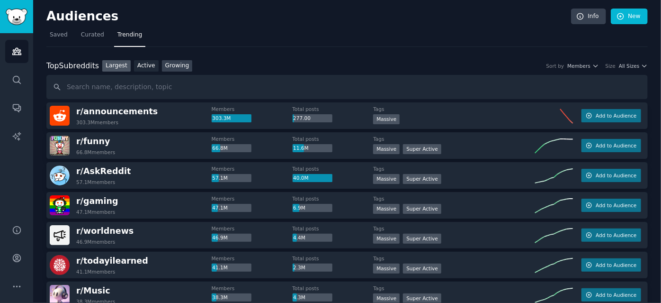
click at [176, 63] on link "Growing" at bounding box center [177, 66] width 31 height 12
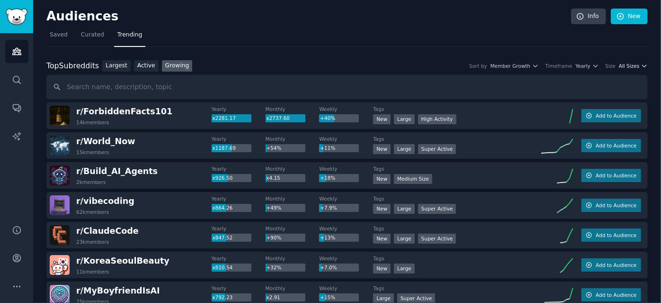
click at [629, 64] on span "All Sizes" at bounding box center [629, 66] width 20 height 7
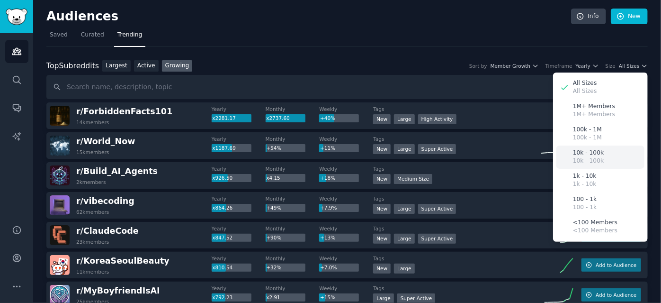
click at [573, 155] on p "10k - 100k" at bounding box center [588, 153] width 31 height 9
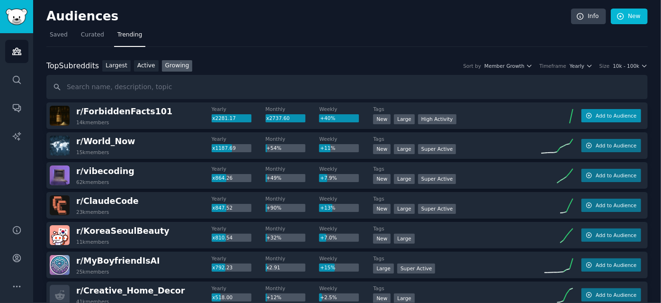
click at [590, 114] on icon "button" at bounding box center [589, 115] width 7 height 7
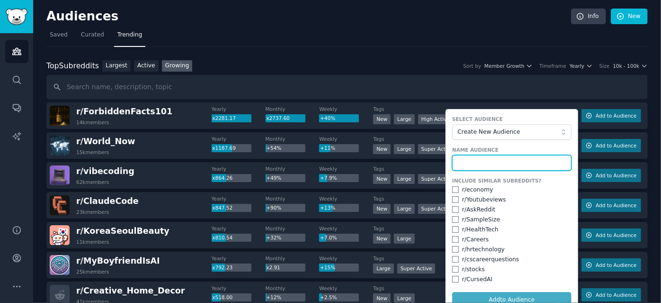
click at [483, 162] on input "text" at bounding box center [511, 163] width 119 height 16
type input "Random Facts"
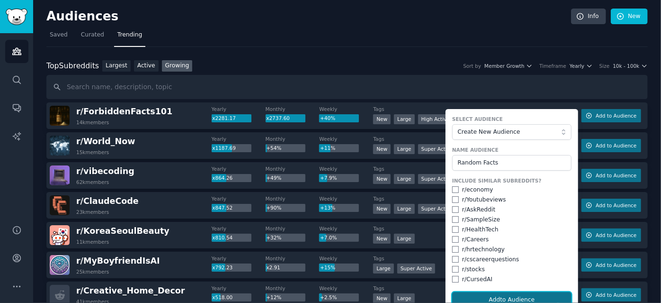
click at [515, 296] on button "Add to Audience" at bounding box center [511, 300] width 119 height 16
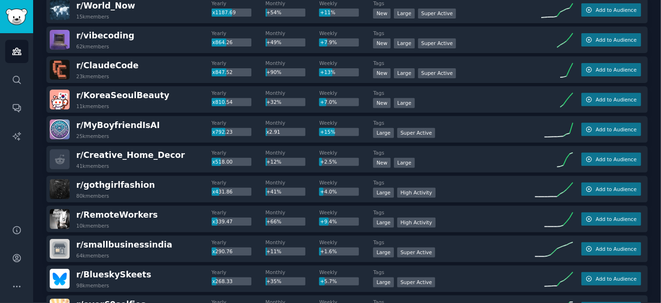
scroll to position [173, 0]
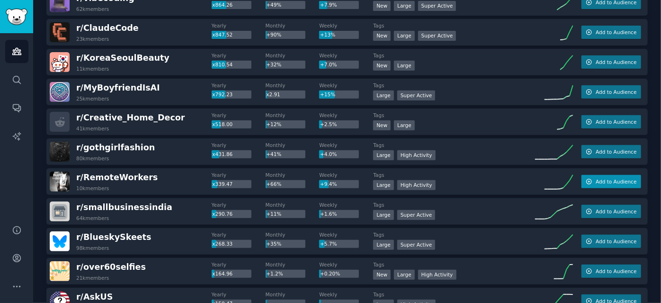
click at [604, 178] on span "Add to Audience" at bounding box center [616, 181] width 41 height 7
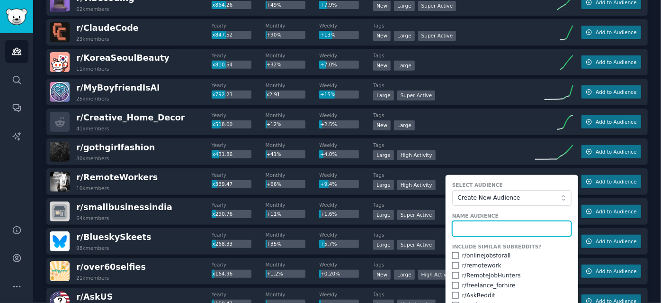
click at [492, 230] on input "text" at bounding box center [511, 229] width 119 height 16
click at [453, 273] on input "checkbox" at bounding box center [455, 275] width 7 height 7
checkbox input "true"
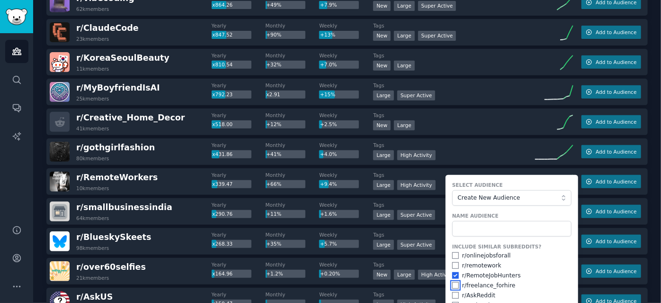
click at [452, 282] on input "checkbox" at bounding box center [455, 285] width 7 height 7
checkbox input "true"
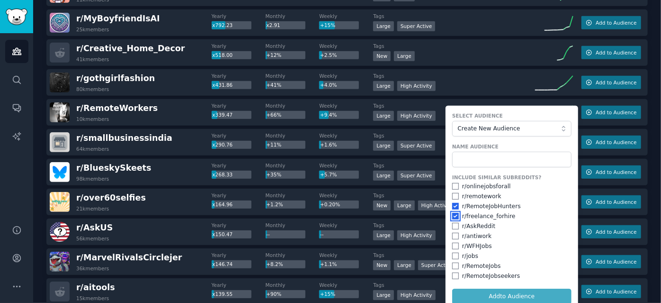
scroll to position [259, 0]
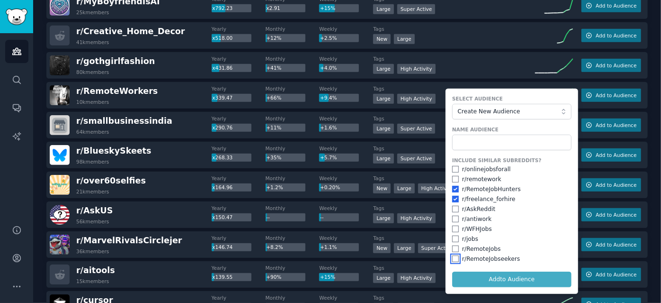
click at [453, 258] on input "checkbox" at bounding box center [455, 258] width 7 height 7
checkbox input "true"
click at [453, 245] on input "checkbox" at bounding box center [455, 248] width 7 height 7
checkbox input "true"
click at [455, 227] on input "checkbox" at bounding box center [455, 228] width 7 height 7
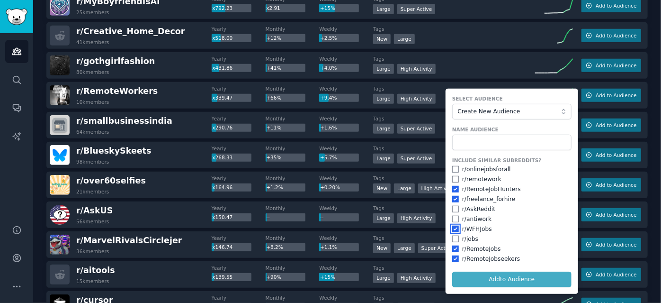
checkbox input "true"
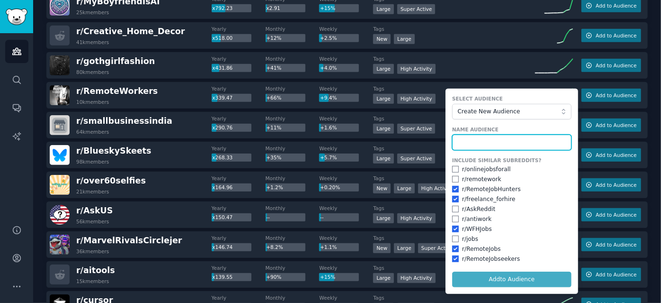
click at [479, 135] on input "text" at bounding box center [511, 142] width 119 height 16
type input "Work from Home"
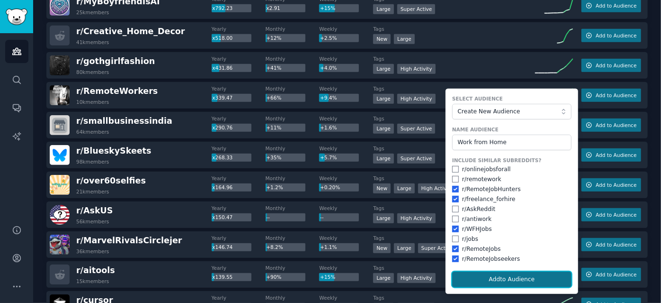
click at [514, 277] on button "Add to Audience" at bounding box center [511, 279] width 119 height 16
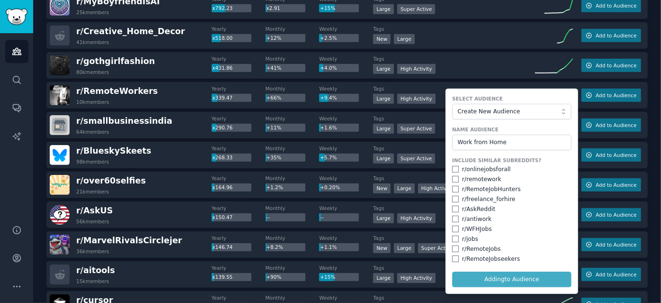
checkbox input "false"
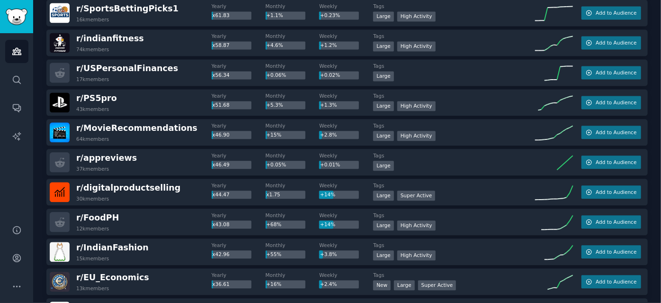
scroll to position [1043, 0]
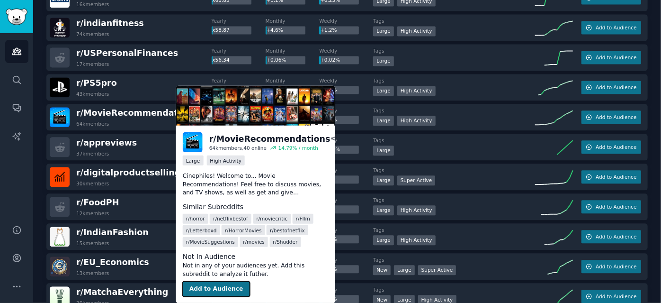
click at [215, 286] on button "Add to Audience" at bounding box center [216, 288] width 67 height 15
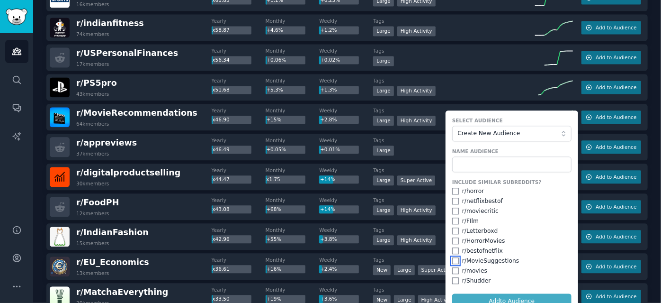
click at [455, 260] on input "checkbox" at bounding box center [455, 260] width 7 height 7
checkbox input "true"
click at [453, 219] on input "checkbox" at bounding box center [455, 220] width 7 height 7
checkbox input "true"
click at [455, 269] on input "checkbox" at bounding box center [455, 270] width 7 height 7
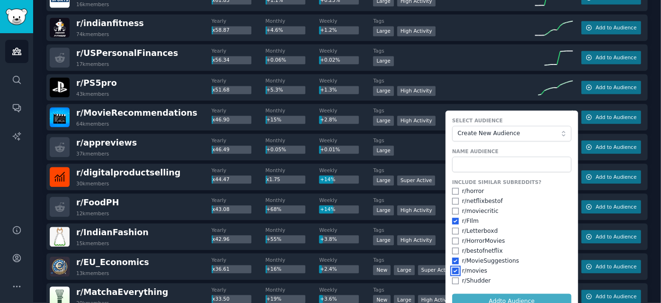
checkbox input "true"
click at [456, 250] on input "checkbox" at bounding box center [455, 250] width 7 height 7
checkbox input "true"
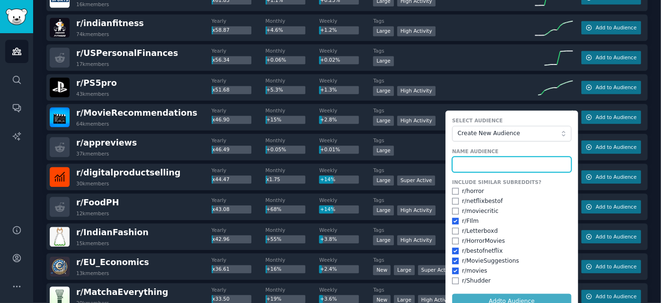
click at [472, 160] on input "text" at bounding box center [511, 164] width 119 height 16
type input "Movies"
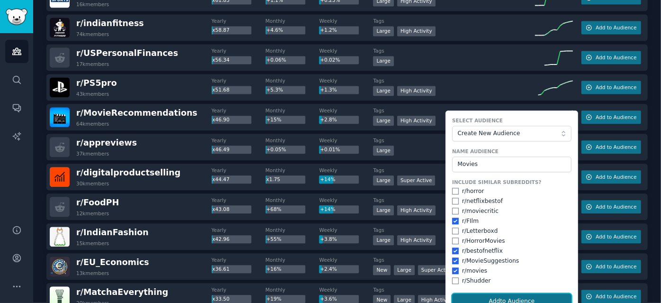
click at [491, 297] on button "Add to Audience" at bounding box center [511, 301] width 119 height 16
checkbox input "false"
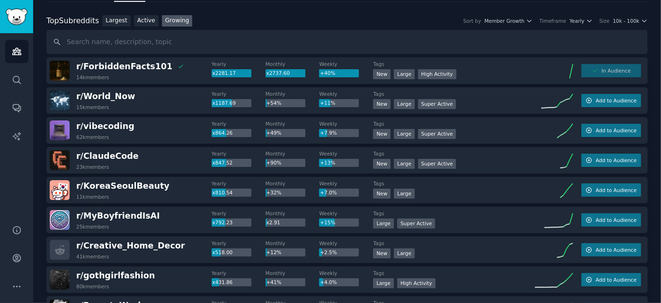
scroll to position [0, 0]
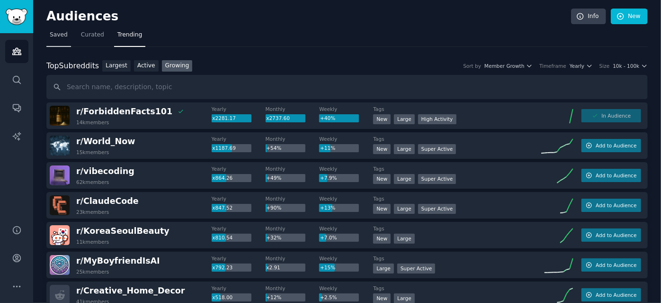
click at [60, 33] on span "Saved" at bounding box center [59, 35] width 18 height 9
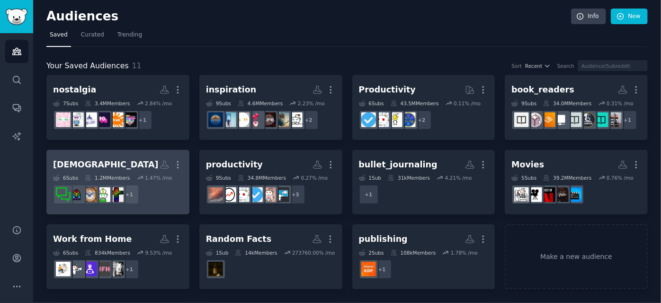
click at [128, 159] on h2 "Christianity Custom Audience More" at bounding box center [118, 164] width 130 height 17
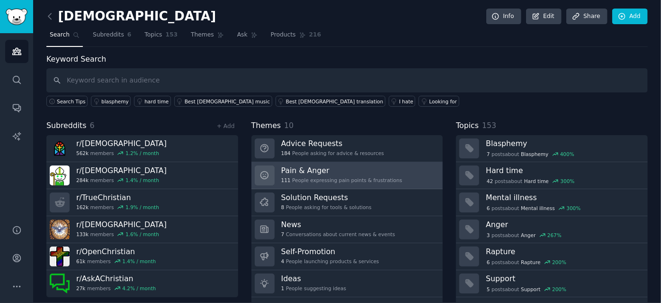
click at [307, 171] on h3 "Pain & Anger" at bounding box center [341, 170] width 121 height 10
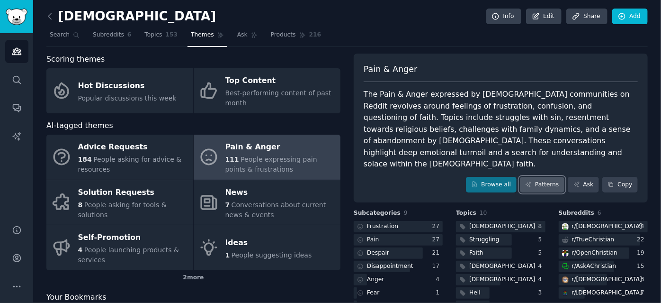
click at [535, 177] on link "Patterns" at bounding box center [542, 185] width 45 height 16
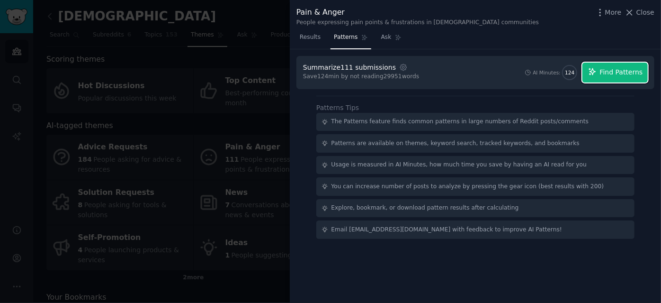
click at [603, 67] on button "Find Patterns" at bounding box center [614, 73] width 65 height 20
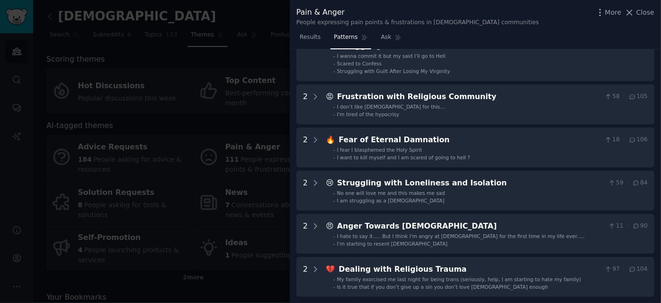
scroll to position [190, 0]
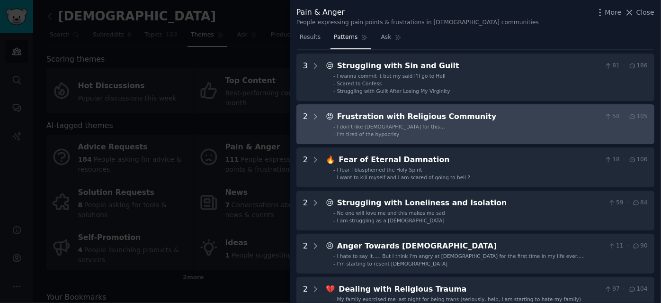
click at [490, 129] on ul "- I don’t like church for this… - I'm tired of the hypocrisy" at bounding box center [487, 130] width 321 height 14
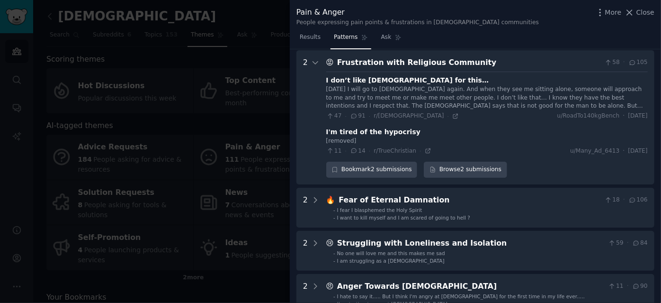
scroll to position [245, 0]
click at [314, 61] on icon at bounding box center [315, 62] width 9 height 9
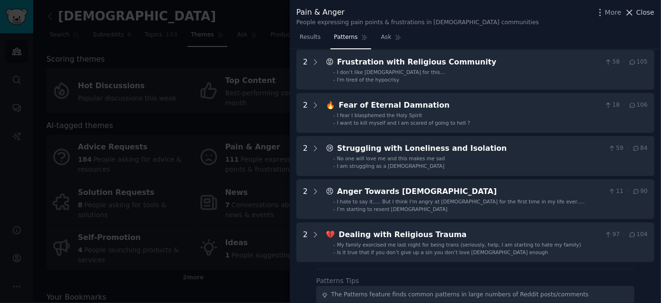
click at [653, 14] on span "Close" at bounding box center [645, 13] width 18 height 10
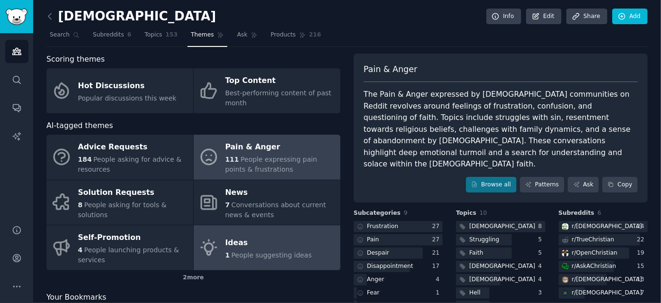
click at [242, 241] on div "Ideas" at bounding box center [268, 242] width 87 height 15
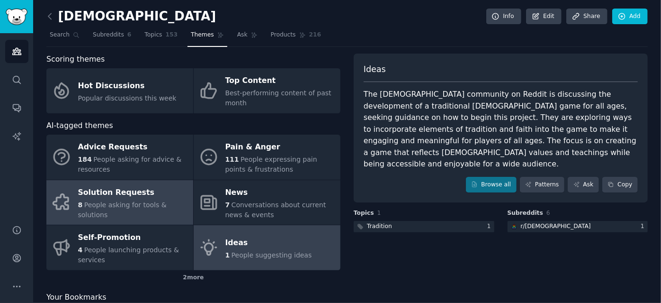
click at [119, 206] on span "People asking for tools & solutions" at bounding box center [122, 210] width 89 height 18
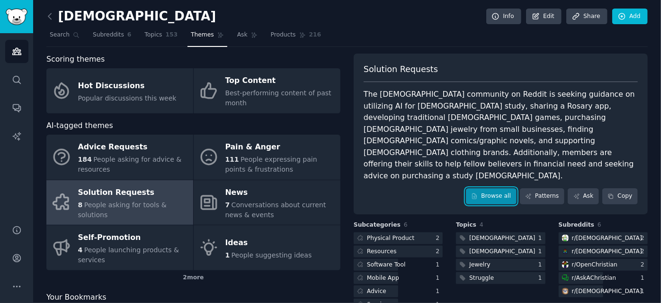
click at [491, 188] on link "Browse all" at bounding box center [491, 196] width 51 height 16
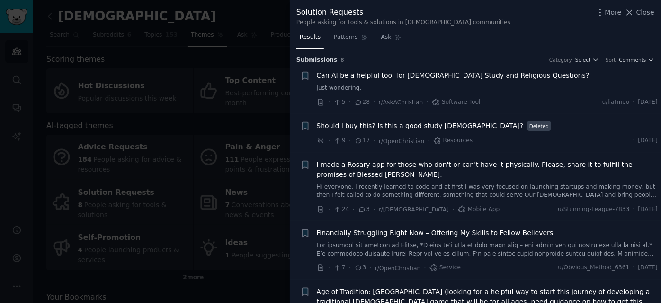
click at [453, 77] on span "Can AI be a helpful tool for Bible Study and Religious Questions?" at bounding box center [453, 76] width 273 height 10
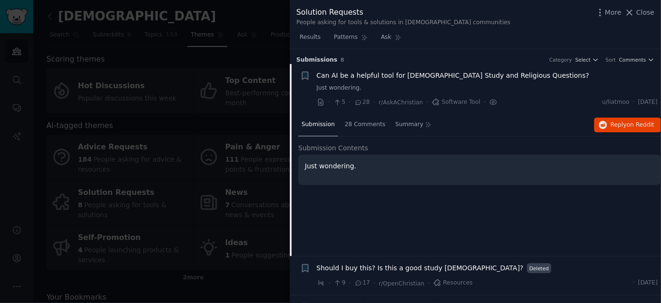
scroll to position [15, 0]
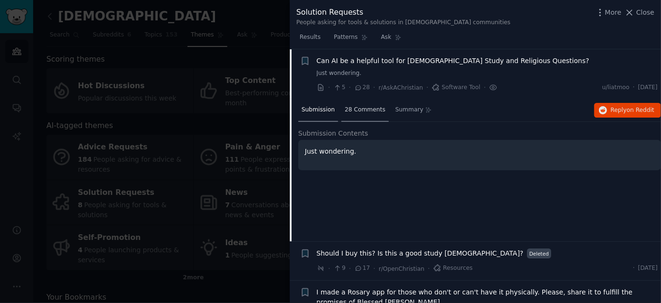
click at [355, 109] on span "28 Comments" at bounding box center [365, 110] width 41 height 9
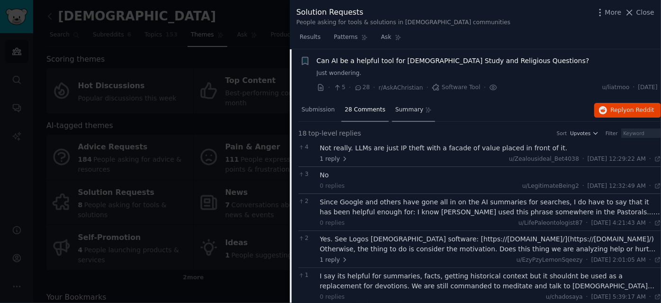
click at [404, 106] on span "Summary" at bounding box center [409, 110] width 28 height 9
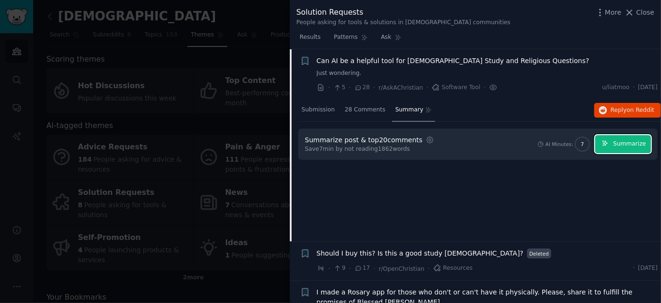
click at [609, 143] on icon "button" at bounding box center [605, 143] width 7 height 7
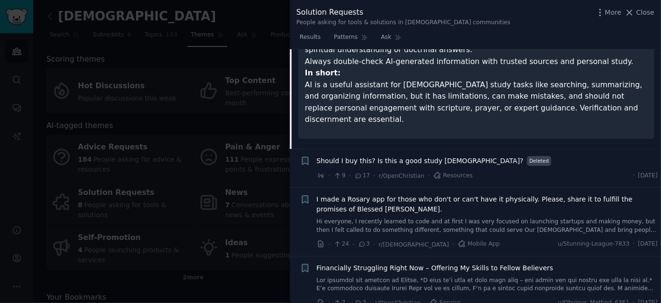
scroll to position [546, 0]
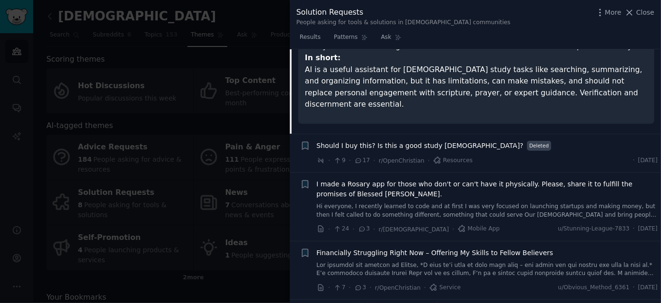
click at [461, 202] on link "Hi everyone, I recently learned to code and at first I was very focused on laun…" at bounding box center [487, 210] width 341 height 17
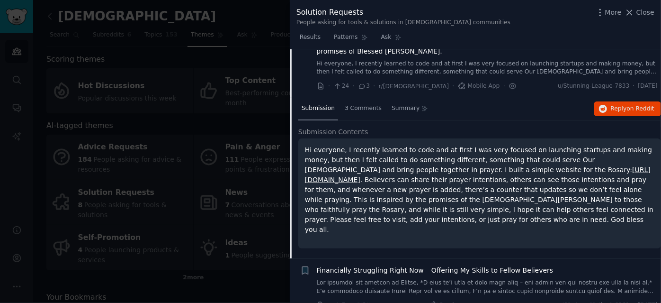
scroll to position [103, 0]
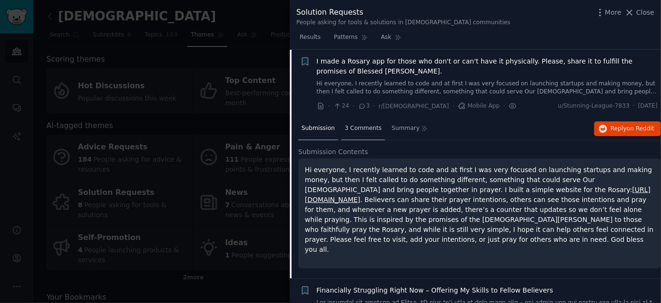
click at [368, 127] on span "3 Comments" at bounding box center [363, 128] width 37 height 9
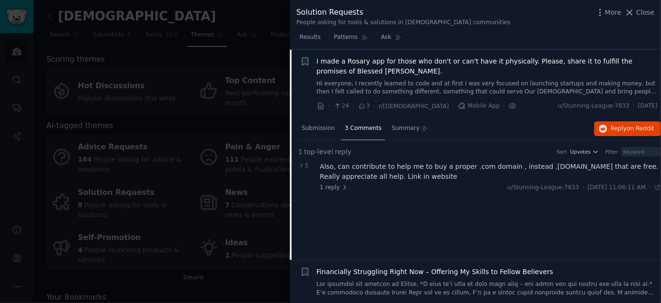
click at [363, 285] on link at bounding box center [487, 288] width 341 height 17
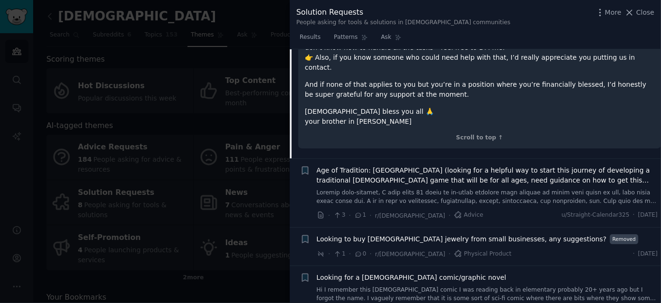
scroll to position [477, 0]
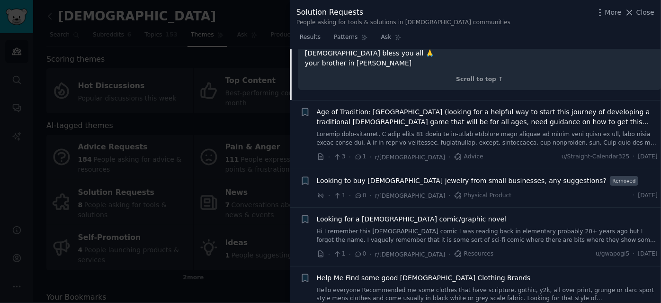
click at [451, 227] on link "Hi I remember this christian comic I was reading back in elementary probably 20…" at bounding box center [487, 235] width 341 height 17
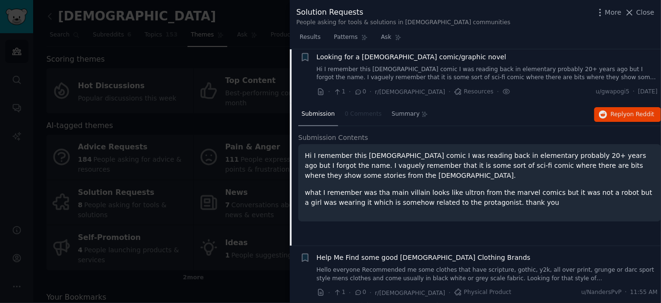
scroll to position [337, 0]
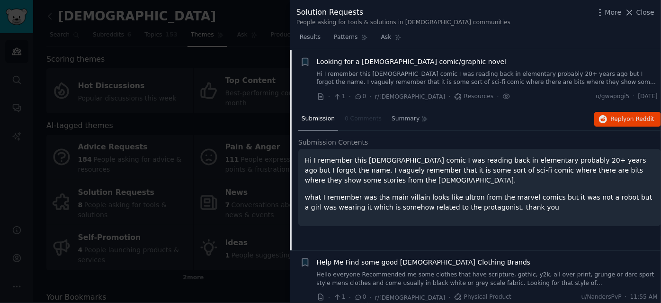
click at [446, 261] on span "Help Me Find some good Christian Clothing Brands" at bounding box center [424, 262] width 214 height 10
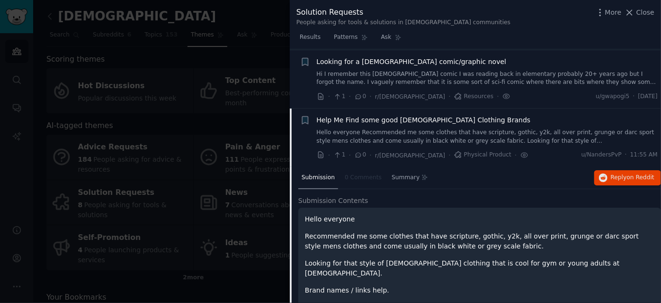
scroll to position [341, 0]
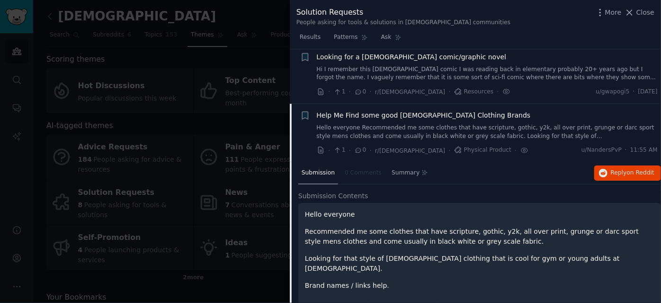
click at [444, 124] on link "Hello everyone Recommended me some clothes that have scripture, gothic, y2k, al…" at bounding box center [487, 132] width 341 height 17
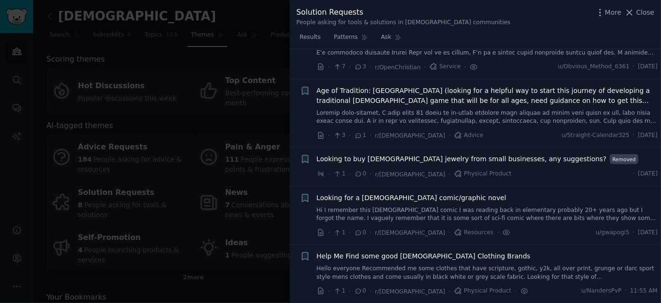
scroll to position [199, 0]
click at [435, 205] on div "Looking for a christian comic/graphic novel Hi I remember this christian comic …" at bounding box center [487, 209] width 341 height 30
click at [409, 194] on span "Looking for a christian comic/graphic novel" at bounding box center [412, 199] width 190 height 10
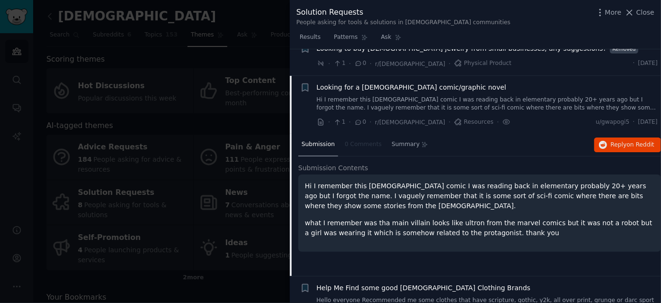
scroll to position [337, 0]
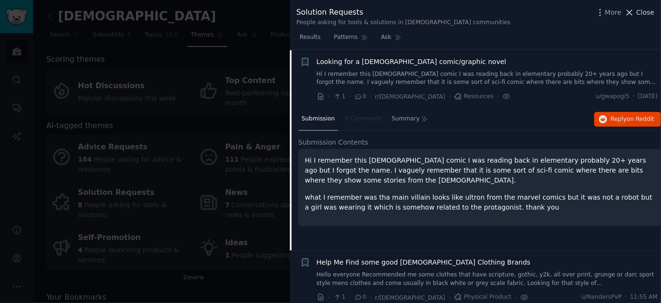
click at [646, 11] on span "Close" at bounding box center [645, 13] width 18 height 10
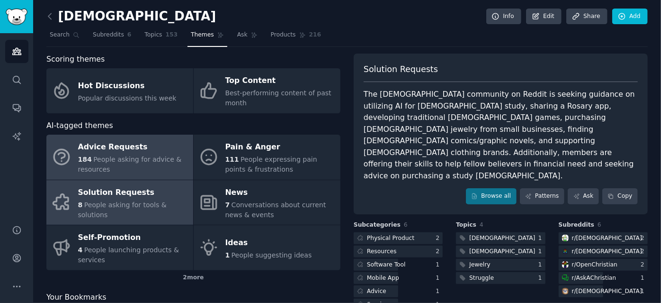
click at [136, 149] on div "Advice Requests" at bounding box center [133, 147] width 110 height 15
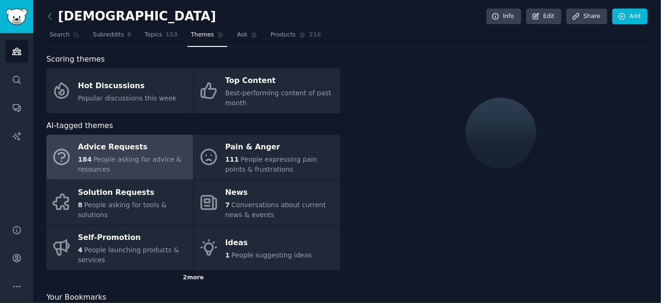
click at [195, 278] on div "2 more" at bounding box center [193, 277] width 294 height 15
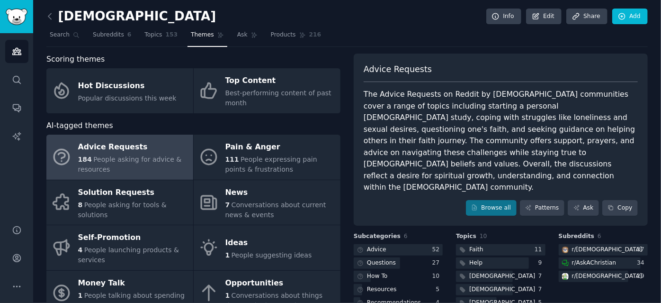
scroll to position [63, 0]
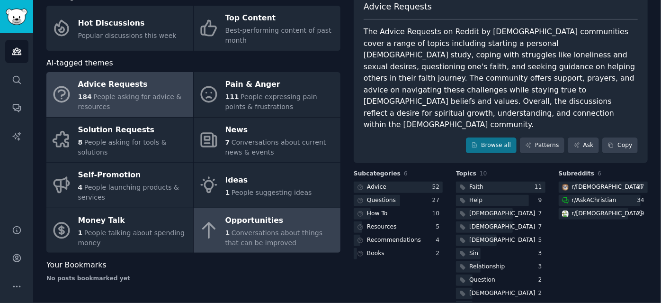
click at [285, 226] on div "Opportunities" at bounding box center [280, 220] width 110 height 15
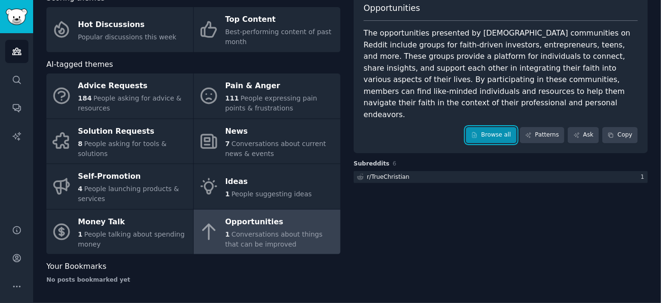
click at [499, 127] on link "Browse all" at bounding box center [491, 135] width 51 height 16
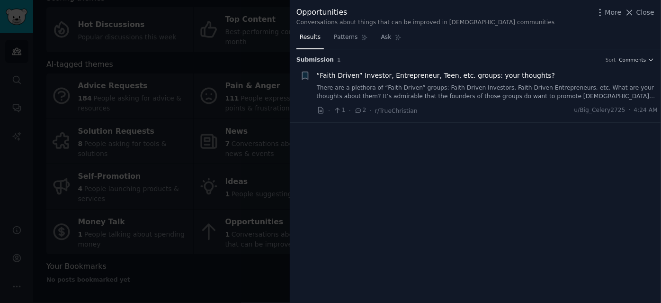
click at [413, 79] on span "“Faith Driven” Investor, Entrepreneur, Teen, etc. groups: your thoughts?" at bounding box center [436, 76] width 239 height 10
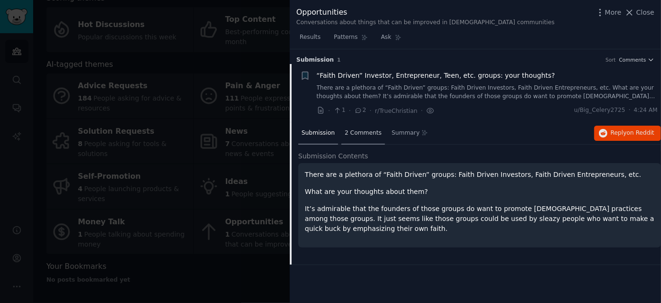
click at [351, 132] on span "2 Comments" at bounding box center [363, 133] width 37 height 9
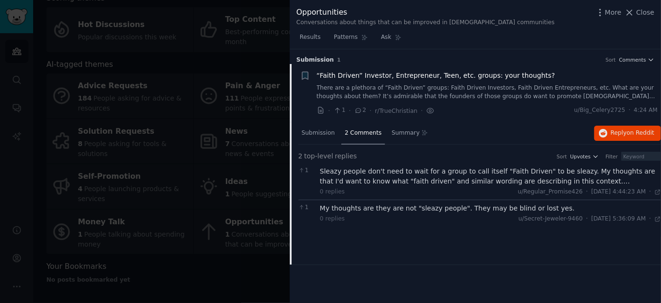
click at [420, 175] on div "Sleazy people don't need to wait for a group to call itself "Faith Driven" to b…" at bounding box center [490, 176] width 341 height 20
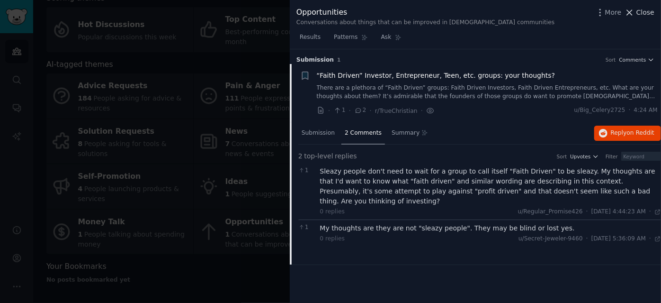
click at [641, 10] on span "Close" at bounding box center [645, 13] width 18 height 10
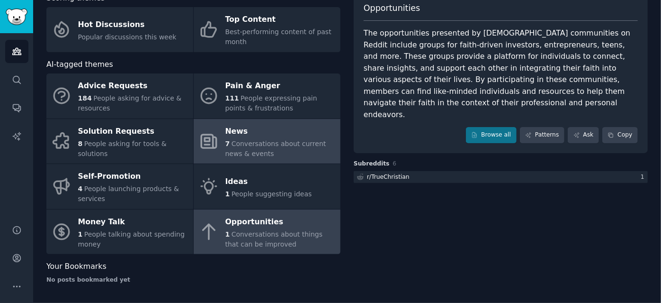
click at [235, 136] on div "News" at bounding box center [280, 131] width 110 height 15
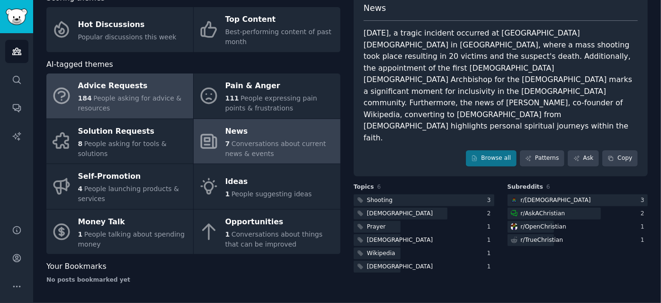
click at [128, 94] on span "People asking for advice & resources" at bounding box center [130, 103] width 104 height 18
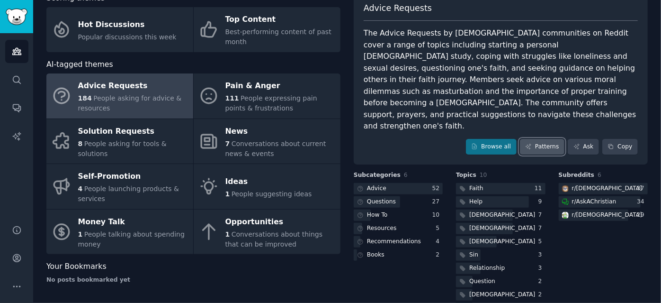
click at [547, 139] on link "Patterns" at bounding box center [542, 147] width 45 height 16
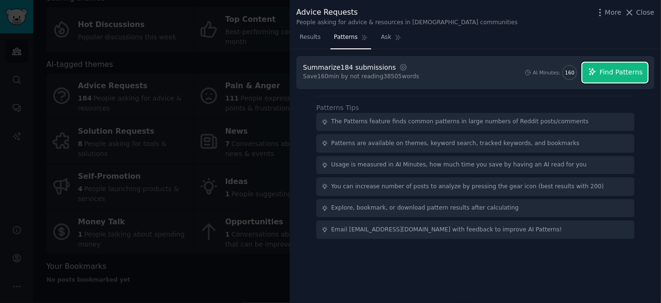
click at [605, 72] on span "Find Patterns" at bounding box center [621, 72] width 43 height 10
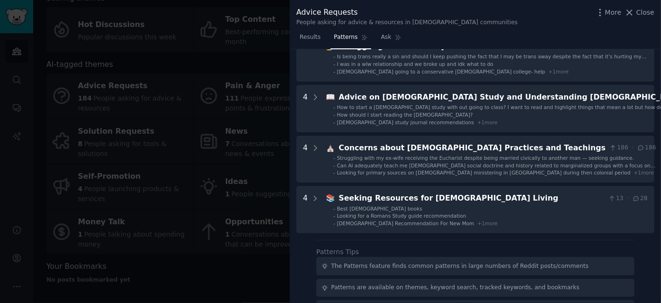
scroll to position [365, 0]
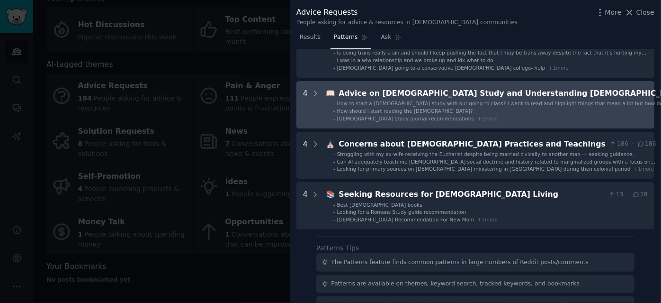
click at [403, 93] on div "Advice on Bible Study and Understanding Scripture" at bounding box center [512, 94] width 346 height 12
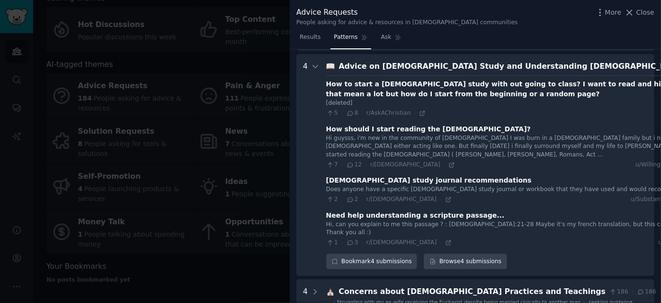
scroll to position [397, 0]
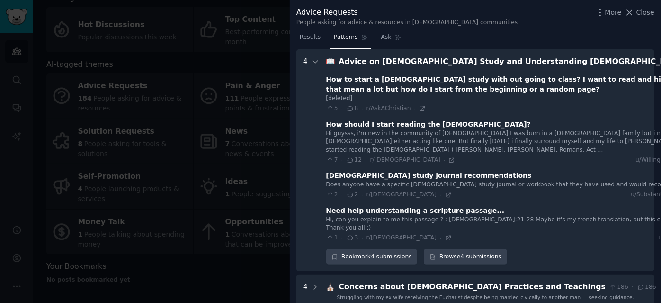
click at [404, 210] on div "Need help understanding a scripture passage..." at bounding box center [415, 211] width 179 height 10
click at [435, 157] on div "7 · 12 · r/Christian · u/Willing-Science5336 · Tue 8/26/2025" at bounding box center [527, 160] width 402 height 9
click at [444, 255] on link "Browse 4 submissions" at bounding box center [465, 257] width 83 height 16
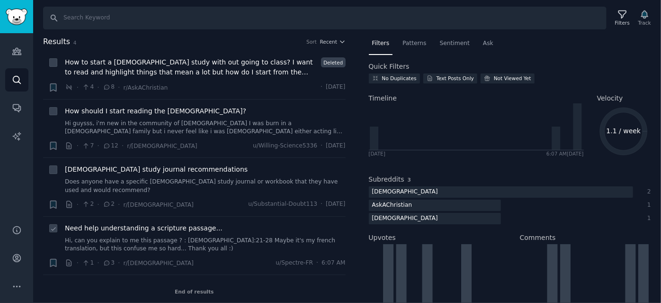
click at [171, 223] on span "Need help understanding a scripture passage..." at bounding box center [144, 228] width 158 height 10
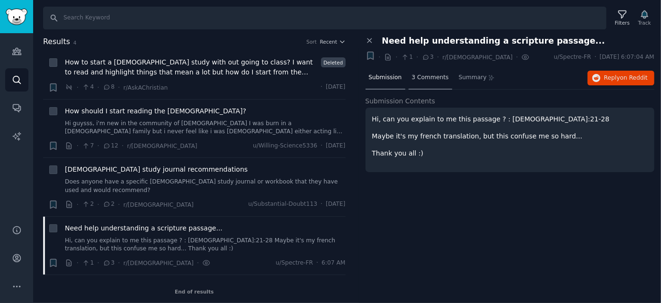
click at [426, 73] on span "3 Comments" at bounding box center [430, 77] width 37 height 9
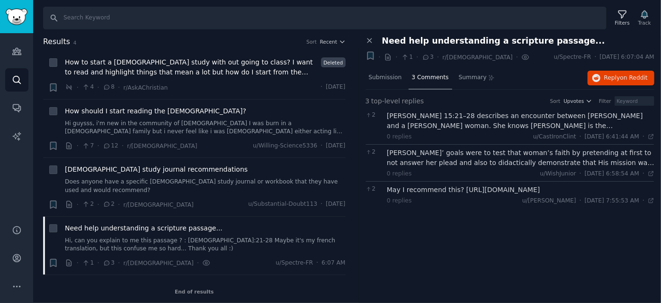
click at [469, 117] on div "Matthew 15:21–28 describes an encounter between Jesus and a Gentile woman. She …" at bounding box center [521, 121] width 268 height 20
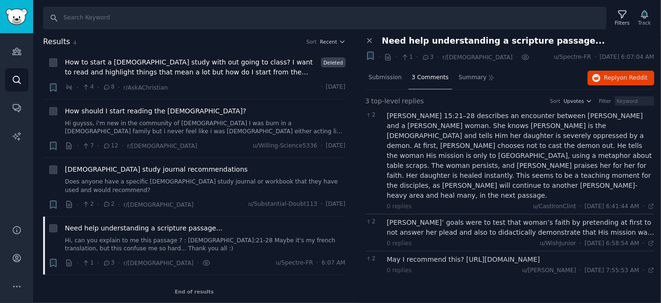
click at [458, 217] on div "Jesus’ goals were to test that woman’s faith by pretending at first to not answ…" at bounding box center [521, 227] width 268 height 20
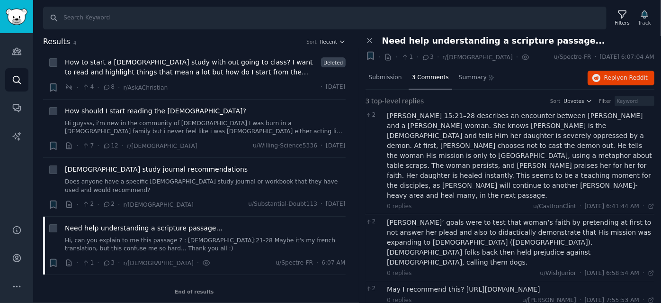
click at [483, 284] on div "May I recommend this? https://youtu.be/HjDzl65r9ns?feature=shared" at bounding box center [521, 289] width 268 height 10
click at [479, 284] on div "May I recommend this? https://youtu.be/HjDzl65r9ns?feature=shared" at bounding box center [521, 289] width 268 height 10
drag, startPoint x: 456, startPoint y: 248, endPoint x: 590, endPoint y: 249, distance: 133.5
click at [590, 284] on div "May I recommend this? https://youtu.be/HjDzl65r9ns?feature=shared" at bounding box center [521, 289] width 268 height 10
copy div "https://youtu.be/HjDzl65r9ns?feature=shared"
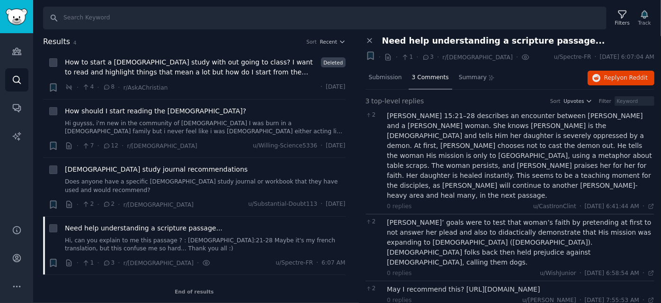
click at [492, 285] on div "Close panel Need help understanding a scripture passage... + · · 1 · 3 · r/Cath…" at bounding box center [510, 169] width 303 height 267
click at [612, 74] on span "Reply on Reddit" at bounding box center [626, 78] width 44 height 9
click at [174, 64] on span "How to start a bible study with out going to class? I want to read and highligh…" at bounding box center [191, 67] width 253 height 20
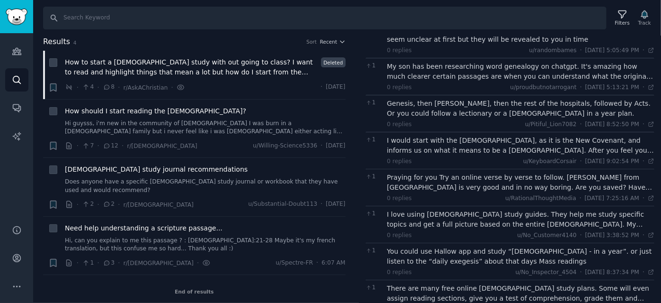
scroll to position [127, 0]
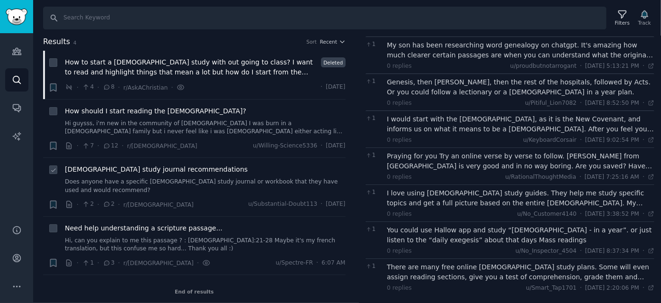
click at [119, 166] on span "Bible study journal recommendations" at bounding box center [156, 169] width 183 height 10
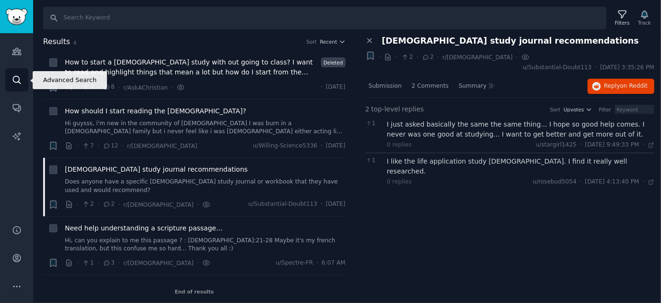
click at [20, 75] on icon "Sidebar" at bounding box center [17, 80] width 10 height 10
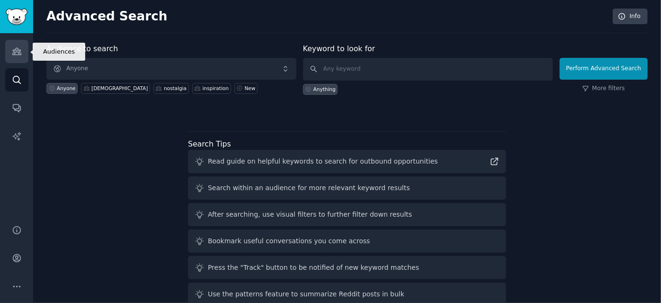
click at [19, 49] on icon "Sidebar" at bounding box center [17, 51] width 10 height 10
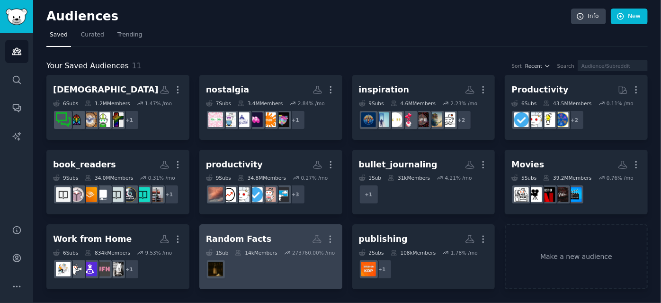
click at [281, 239] on h2 "Random Facts More" at bounding box center [271, 239] width 130 height 17
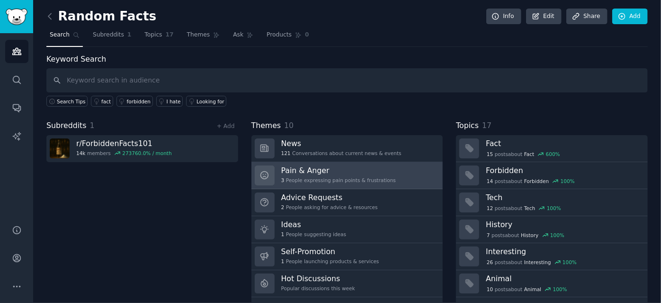
click at [368, 180] on div "3 People expressing pain points & frustrations" at bounding box center [338, 180] width 115 height 7
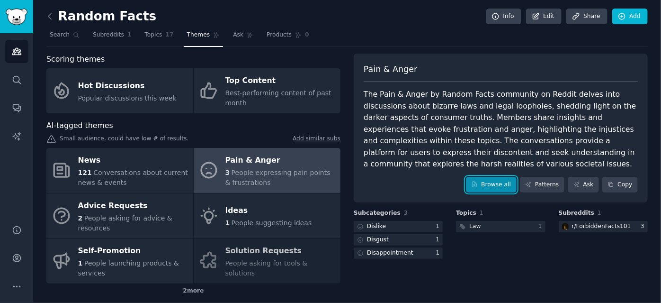
click at [499, 181] on link "Browse all" at bounding box center [491, 185] width 51 height 16
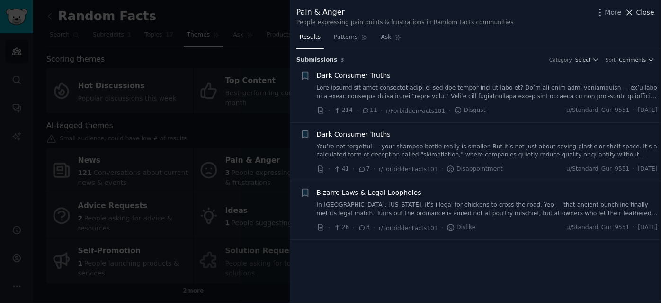
click at [651, 9] on span "Close" at bounding box center [645, 13] width 18 height 10
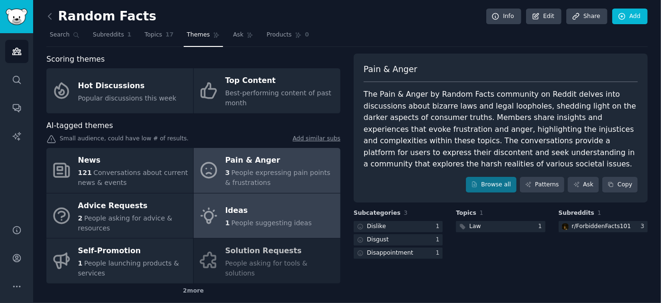
click at [269, 206] on div "Ideas" at bounding box center [268, 210] width 87 height 15
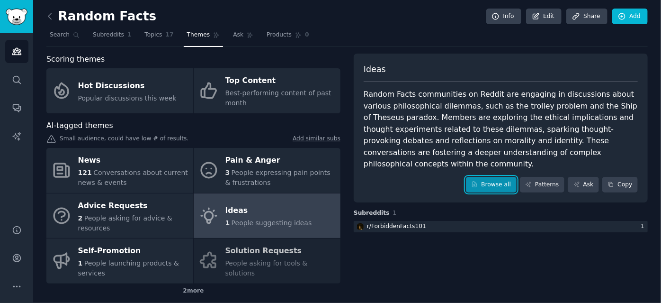
click at [478, 181] on icon at bounding box center [474, 184] width 7 height 7
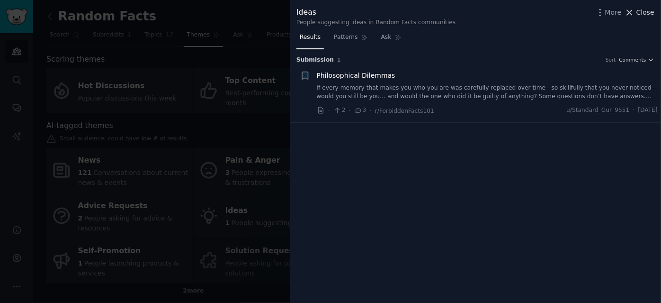
click at [646, 9] on span "Close" at bounding box center [645, 13] width 18 height 10
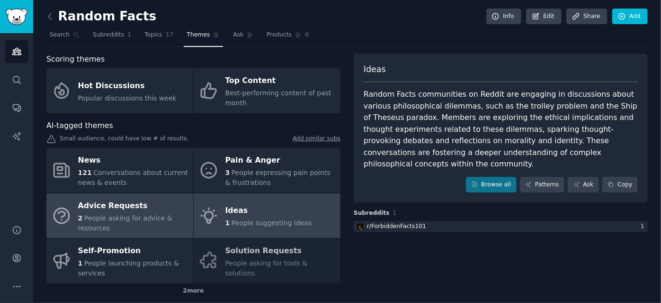
click at [145, 207] on div "Advice Requests" at bounding box center [133, 205] width 110 height 15
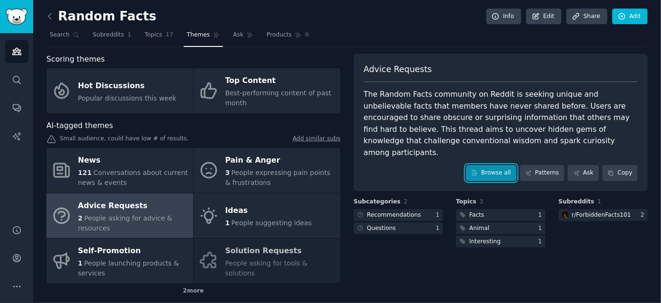
click at [501, 165] on link "Browse all" at bounding box center [491, 173] width 51 height 16
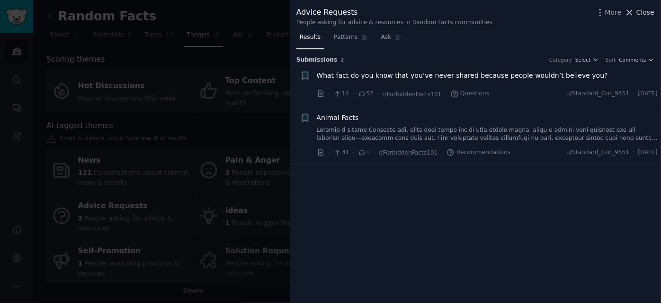
click at [653, 15] on span "Close" at bounding box center [645, 13] width 18 height 10
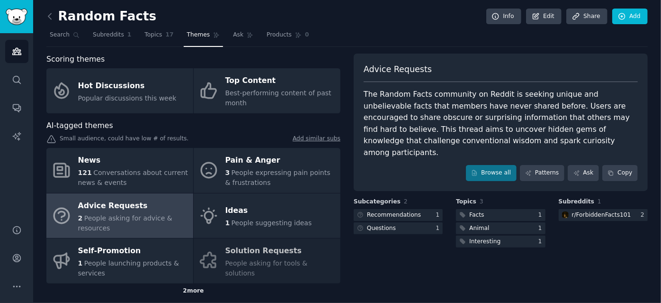
click at [196, 288] on div "2 more" at bounding box center [193, 290] width 294 height 15
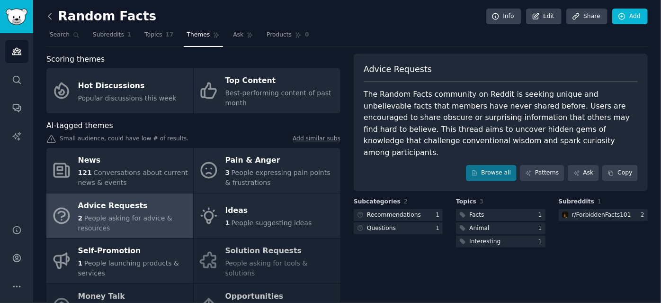
click at [50, 15] on icon at bounding box center [50, 16] width 10 height 10
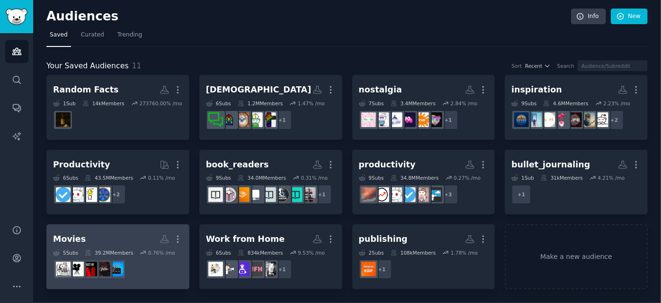
click at [113, 232] on h2 "Movies More" at bounding box center [118, 239] width 130 height 17
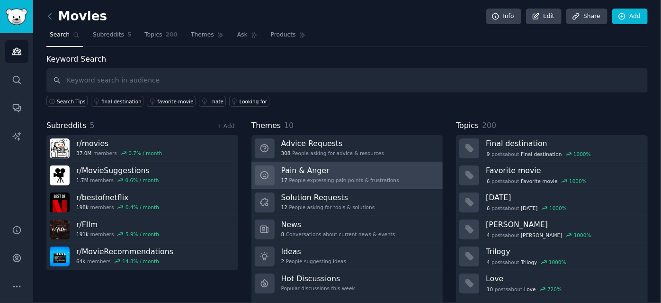
click at [341, 177] on div "17 People expressing pain points & frustrations" at bounding box center [340, 180] width 118 height 7
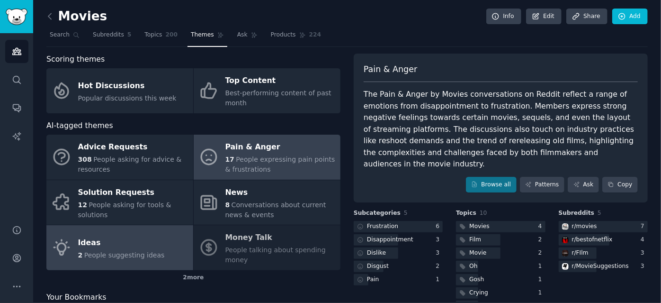
click at [100, 255] on span "People suggesting ideas" at bounding box center [124, 255] width 81 height 8
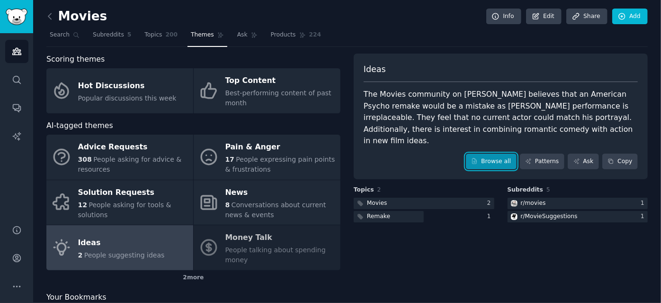
click at [486, 153] on link "Browse all" at bounding box center [491, 161] width 51 height 16
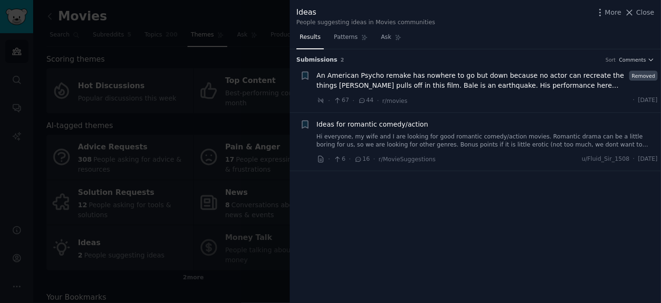
click at [366, 121] on span "Ideas for romantic comedy/action" at bounding box center [373, 124] width 112 height 10
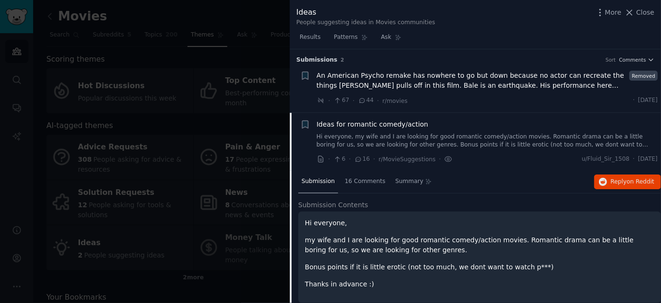
scroll to position [9, 0]
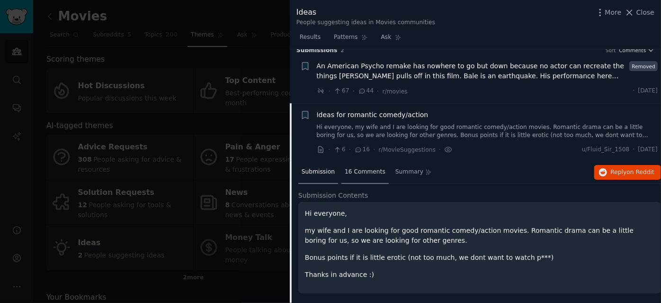
click at [351, 173] on span "16 Comments" at bounding box center [365, 172] width 41 height 9
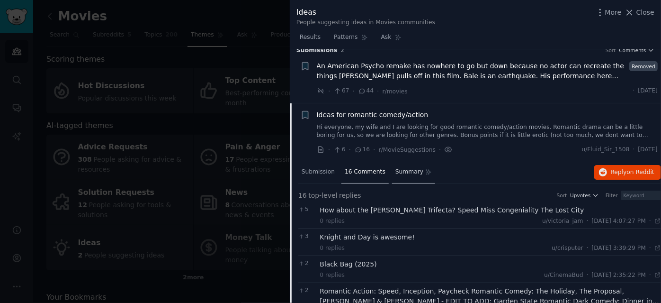
click at [397, 170] on span "Summary" at bounding box center [409, 172] width 28 height 9
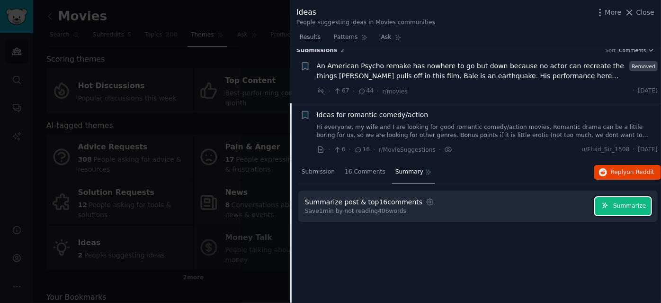
click at [633, 199] on button "Summarize" at bounding box center [623, 206] width 56 height 18
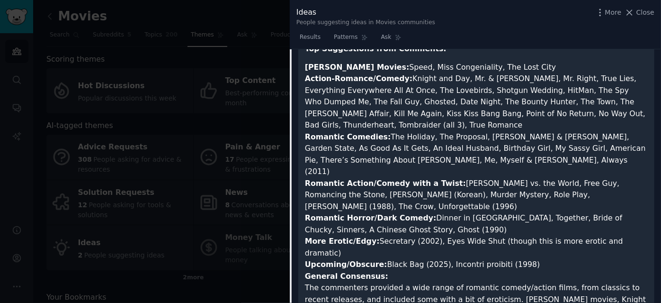
scroll to position [2, 0]
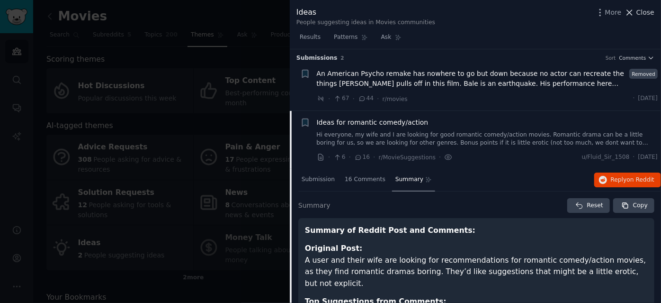
click at [642, 13] on span "Close" at bounding box center [645, 13] width 18 height 10
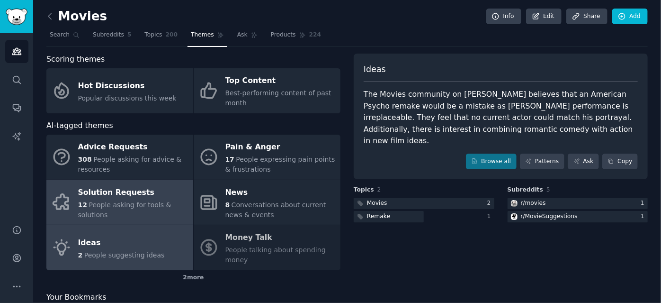
click at [123, 203] on span "People asking for tools & solutions" at bounding box center [124, 210] width 93 height 18
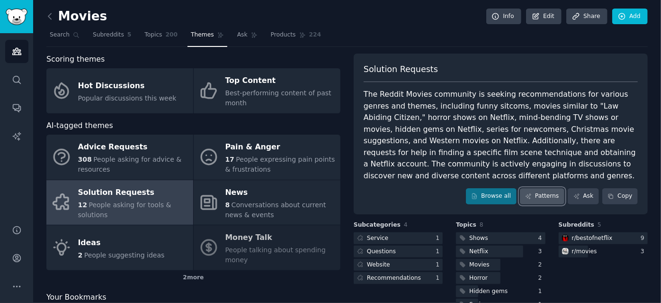
click at [525, 196] on link "Patterns" at bounding box center [542, 196] width 45 height 16
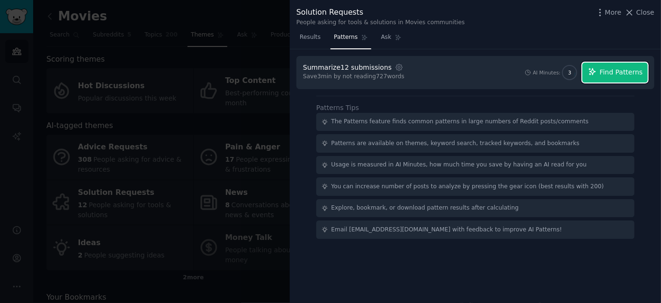
click at [613, 67] on span "Find Patterns" at bounding box center [621, 72] width 43 height 10
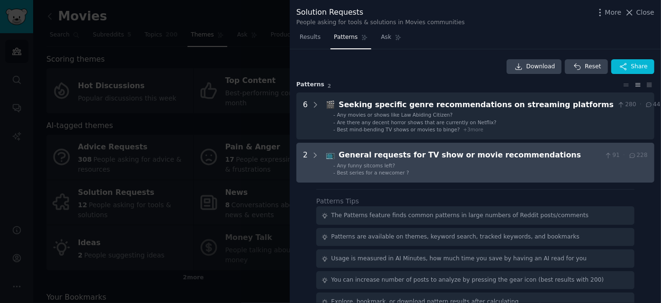
click at [390, 159] on div "General requests for TV show or movie recommendations" at bounding box center [470, 155] width 262 height 12
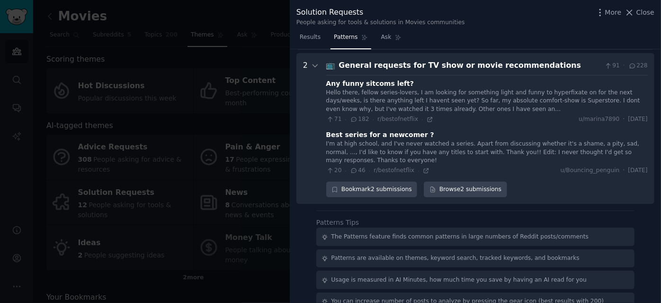
scroll to position [93, 0]
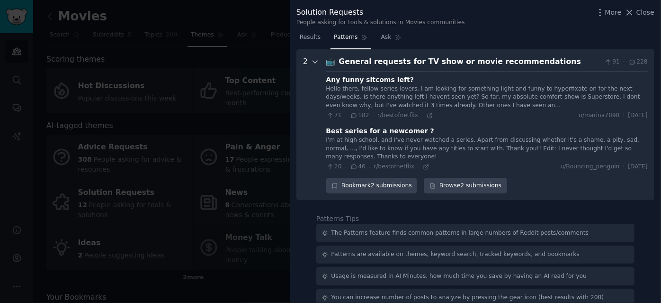
click at [314, 61] on icon at bounding box center [315, 62] width 9 height 9
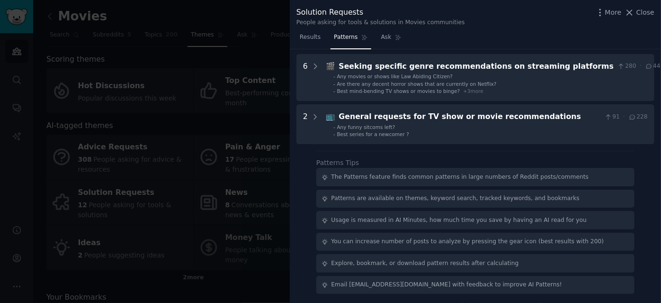
scroll to position [0, 0]
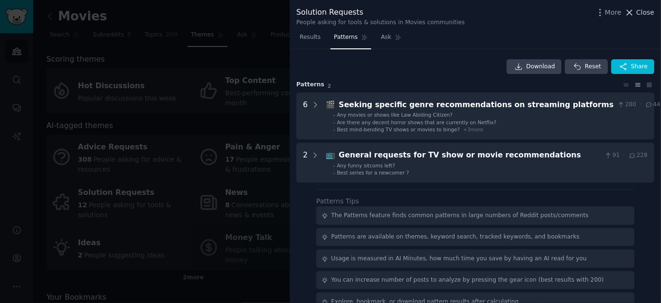
click at [640, 9] on span "Close" at bounding box center [645, 13] width 18 height 10
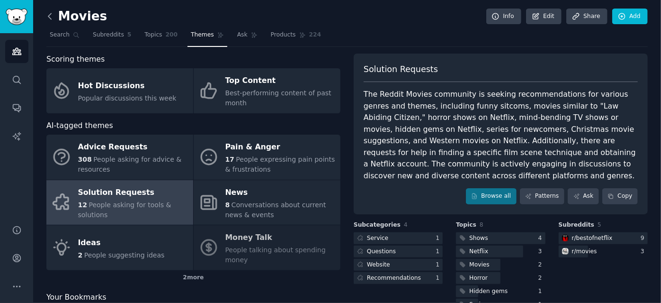
click at [49, 13] on icon at bounding box center [50, 16] width 10 height 10
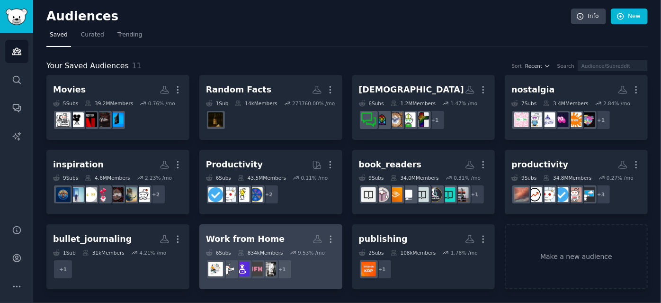
click at [261, 245] on h2 "Work from Home More" at bounding box center [271, 239] width 130 height 17
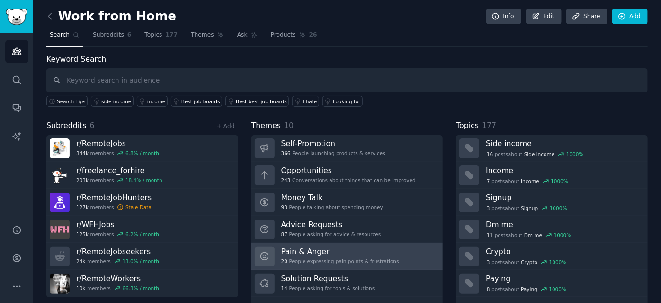
click at [302, 243] on link "Pain & Anger 20 People expressing pain points & frustrations" at bounding box center [347, 256] width 192 height 27
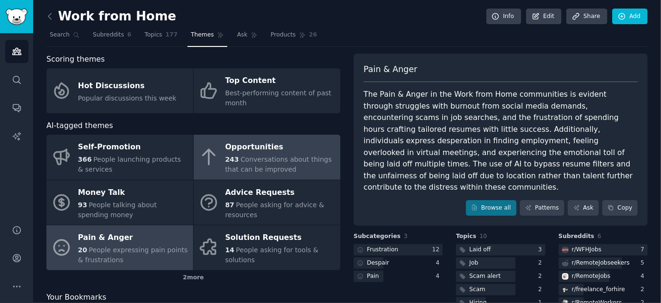
click at [275, 155] on span "Conversations about things that can be improved" at bounding box center [278, 164] width 107 height 18
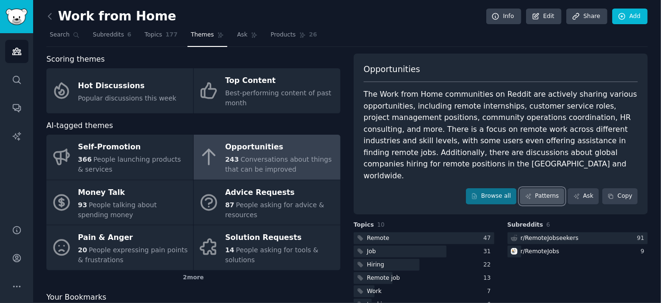
click at [532, 193] on icon at bounding box center [528, 196] width 7 height 7
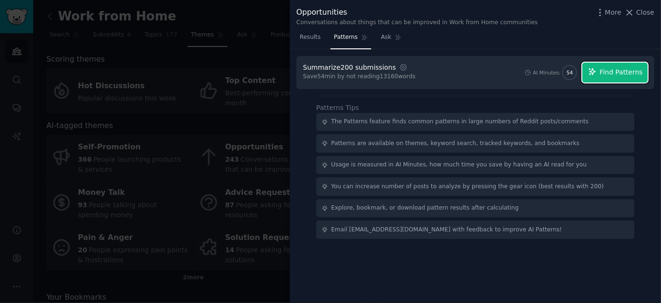
click at [614, 70] on span "Find Patterns" at bounding box center [621, 72] width 43 height 10
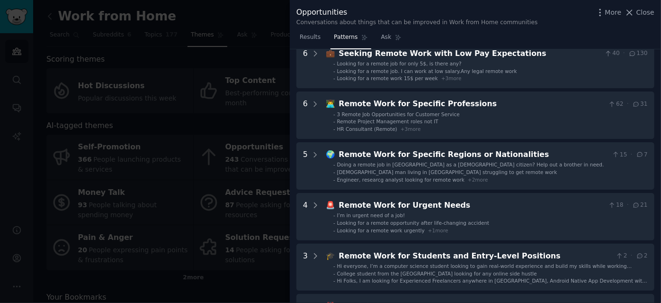
scroll to position [52, 0]
click at [653, 11] on span "Close" at bounding box center [645, 13] width 18 height 10
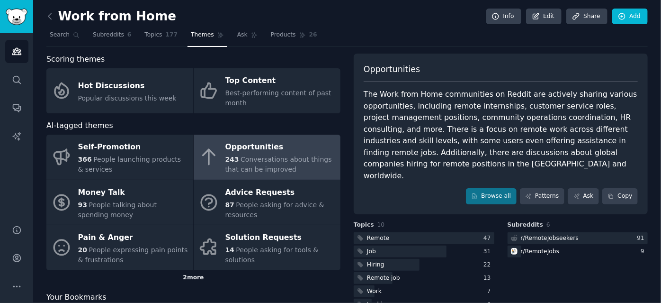
click at [188, 276] on div "2 more" at bounding box center [193, 277] width 294 height 15
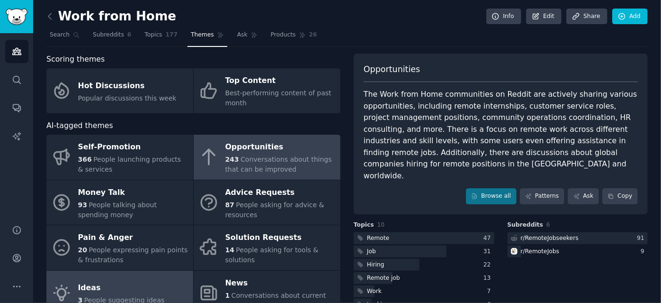
click at [132, 275] on link "Ideas 3 People suggesting ideas" at bounding box center [119, 292] width 147 height 45
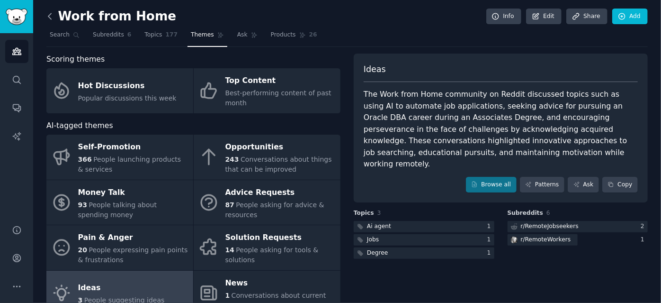
click at [50, 15] on icon at bounding box center [50, 16] width 10 height 10
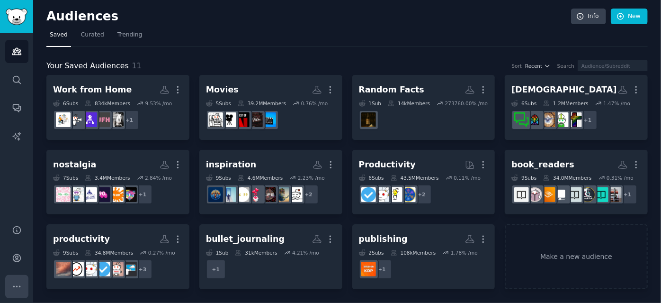
click at [20, 288] on icon "Sidebar" at bounding box center [17, 286] width 10 height 10
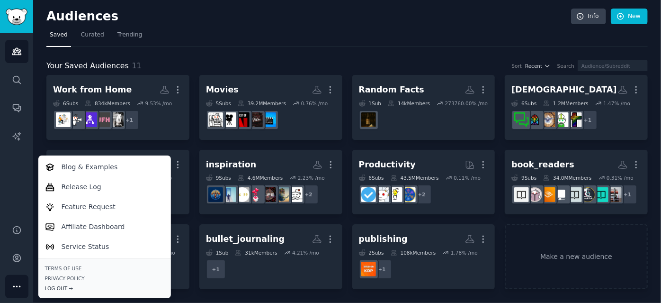
click at [49, 287] on div "Log Out →" at bounding box center [104, 288] width 119 height 7
